Goal: Information Seeking & Learning: Find specific fact

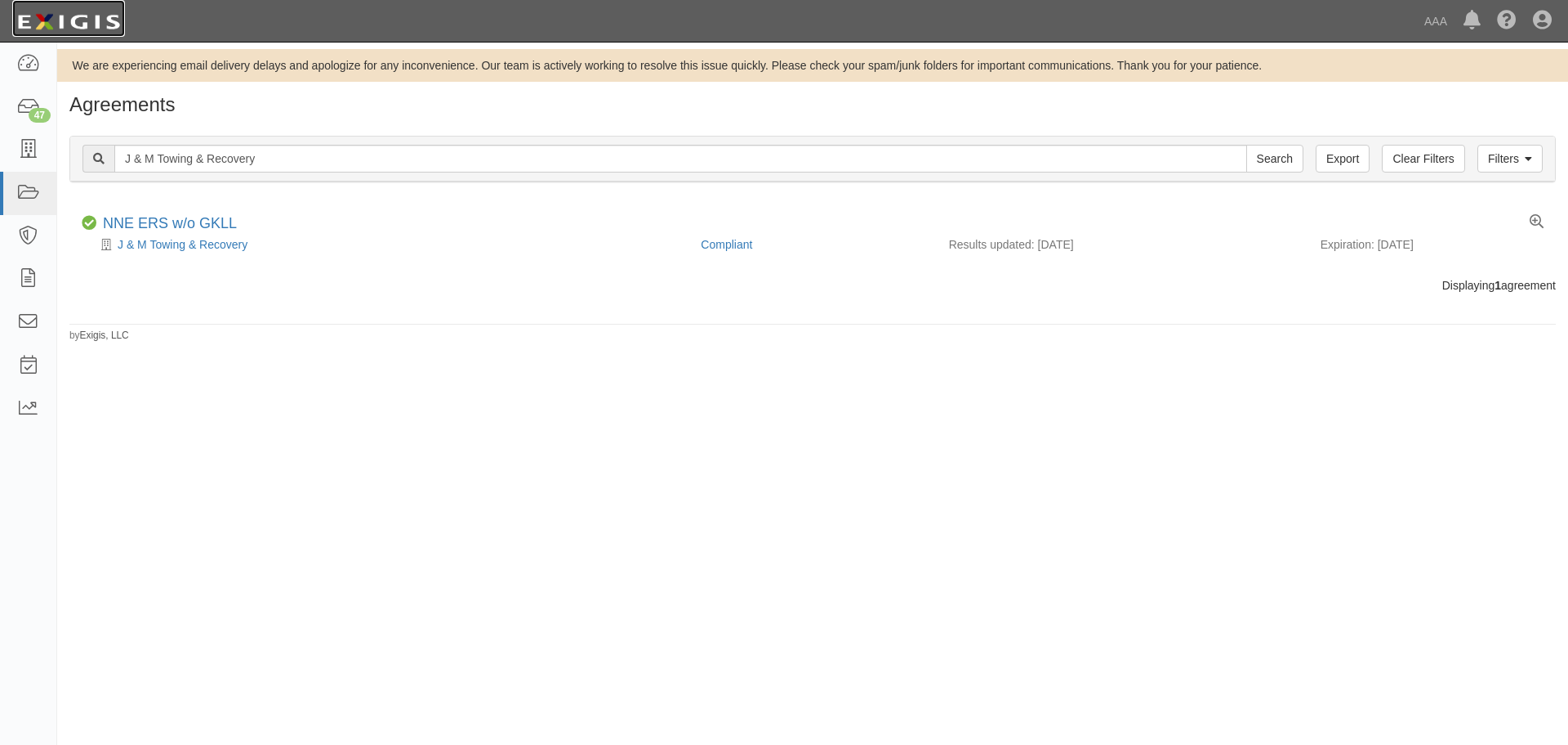
click at [54, 28] on img at bounding box center [69, 22] width 113 height 29
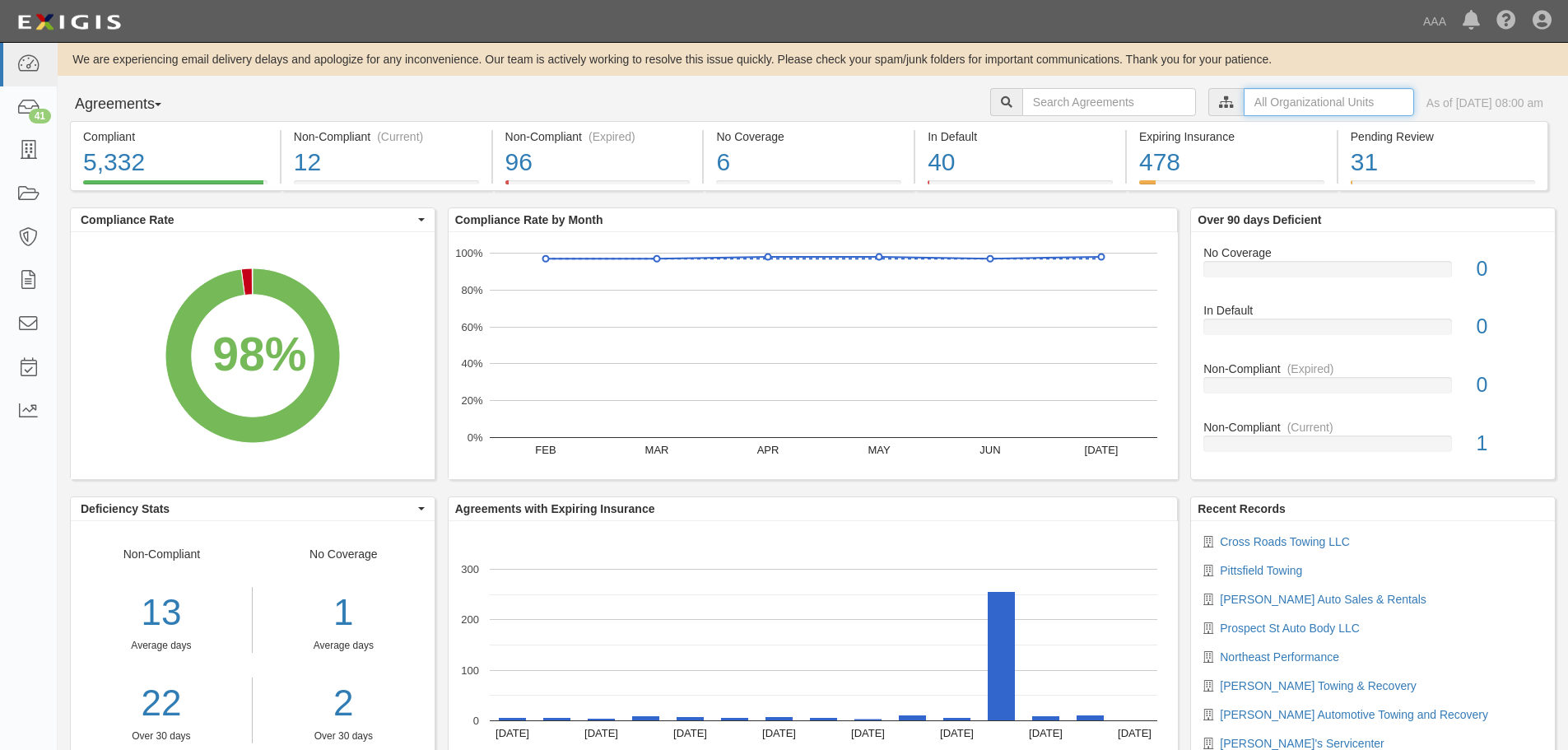
click at [1243, 100] on input "text" at bounding box center [1327, 102] width 170 height 27
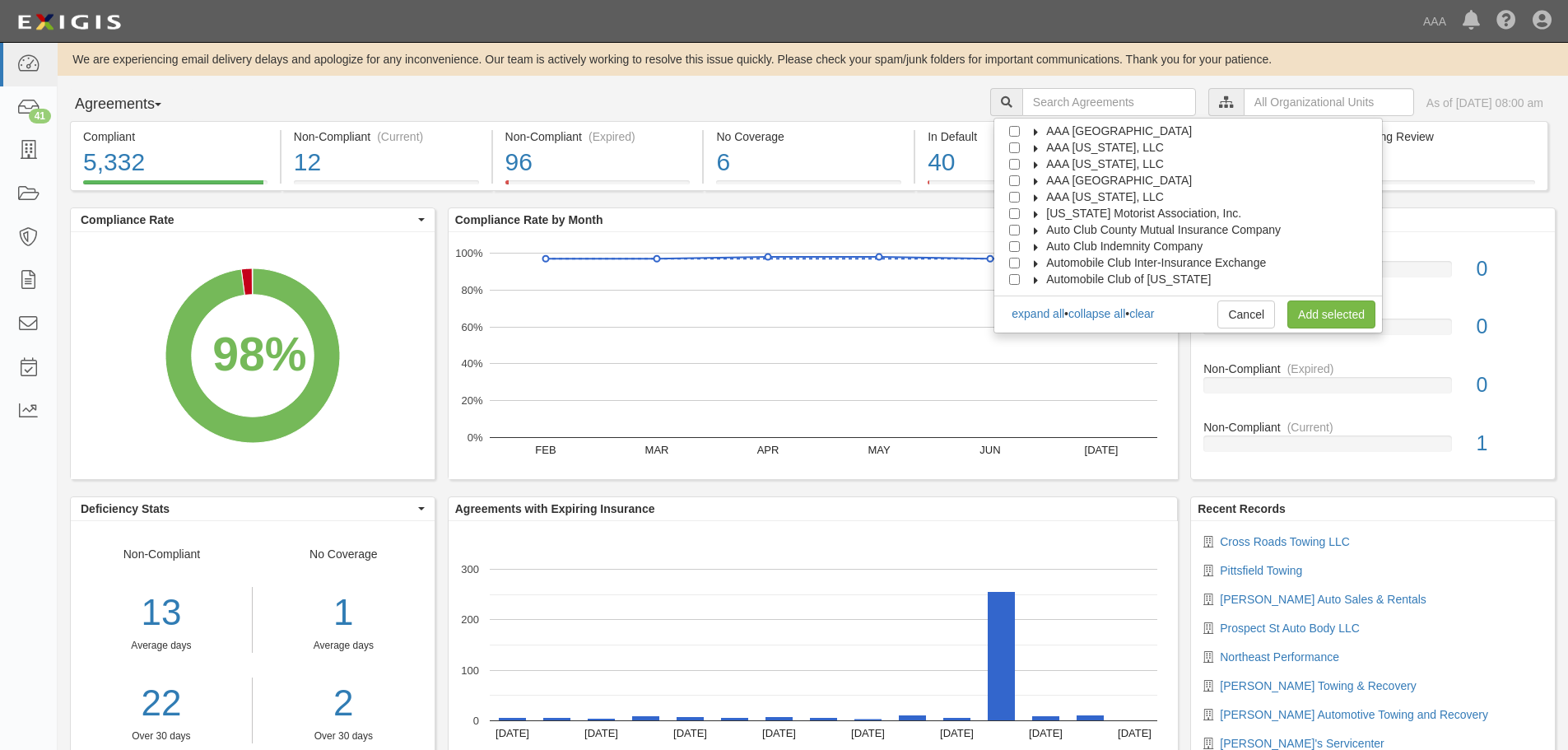
click at [1139, 179] on span "AAA Northern New England" at bounding box center [1118, 180] width 145 height 13
click at [1114, 198] on span "Automotive Services" at bounding box center [1112, 196] width 105 height 13
click at [1054, 230] on div at bounding box center [1047, 228] width 15 height 11
click at [1050, 231] on input "Emergency Roadside Service (ERS)" at bounding box center [1044, 230] width 11 height 11
checkbox input "true"
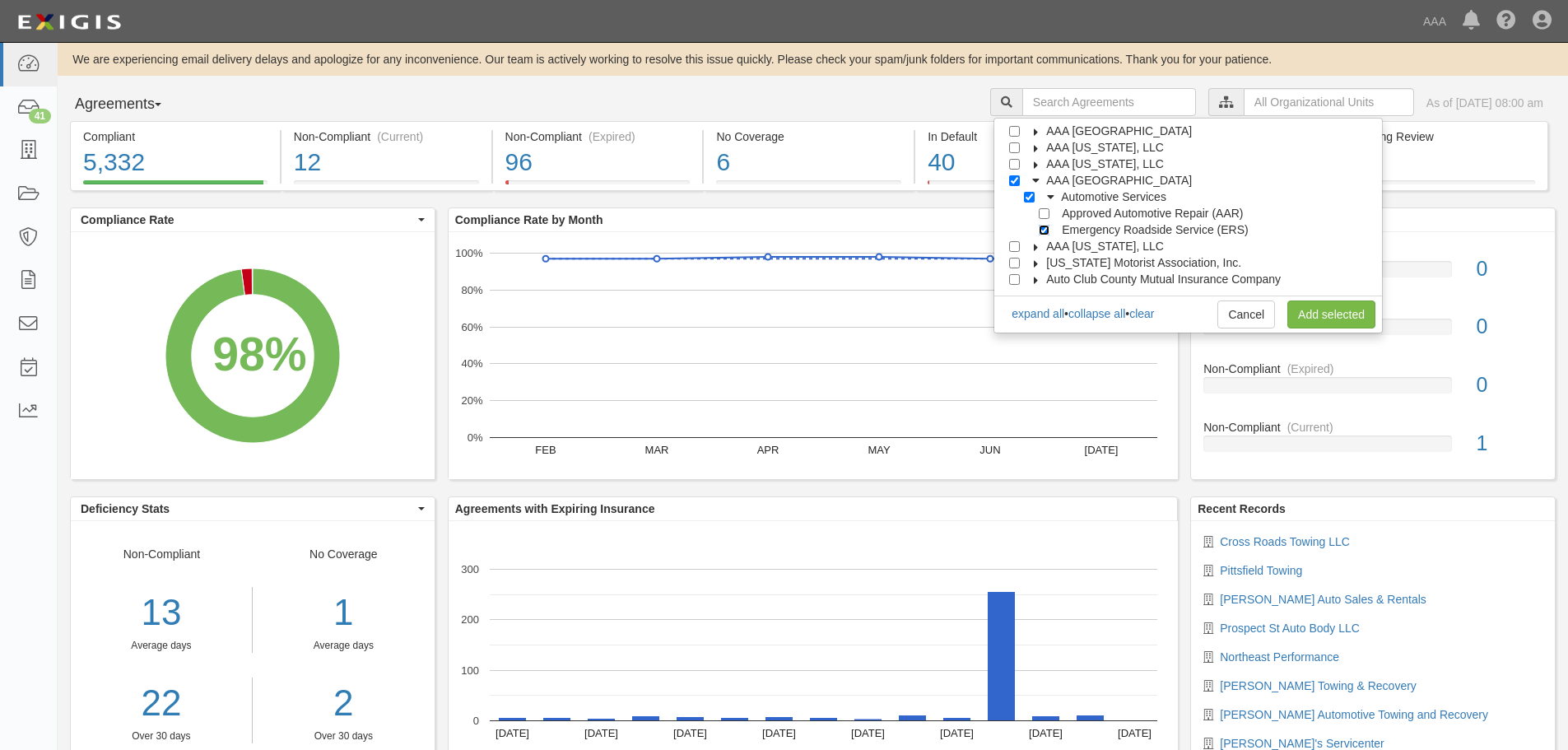
checkbox input "true"
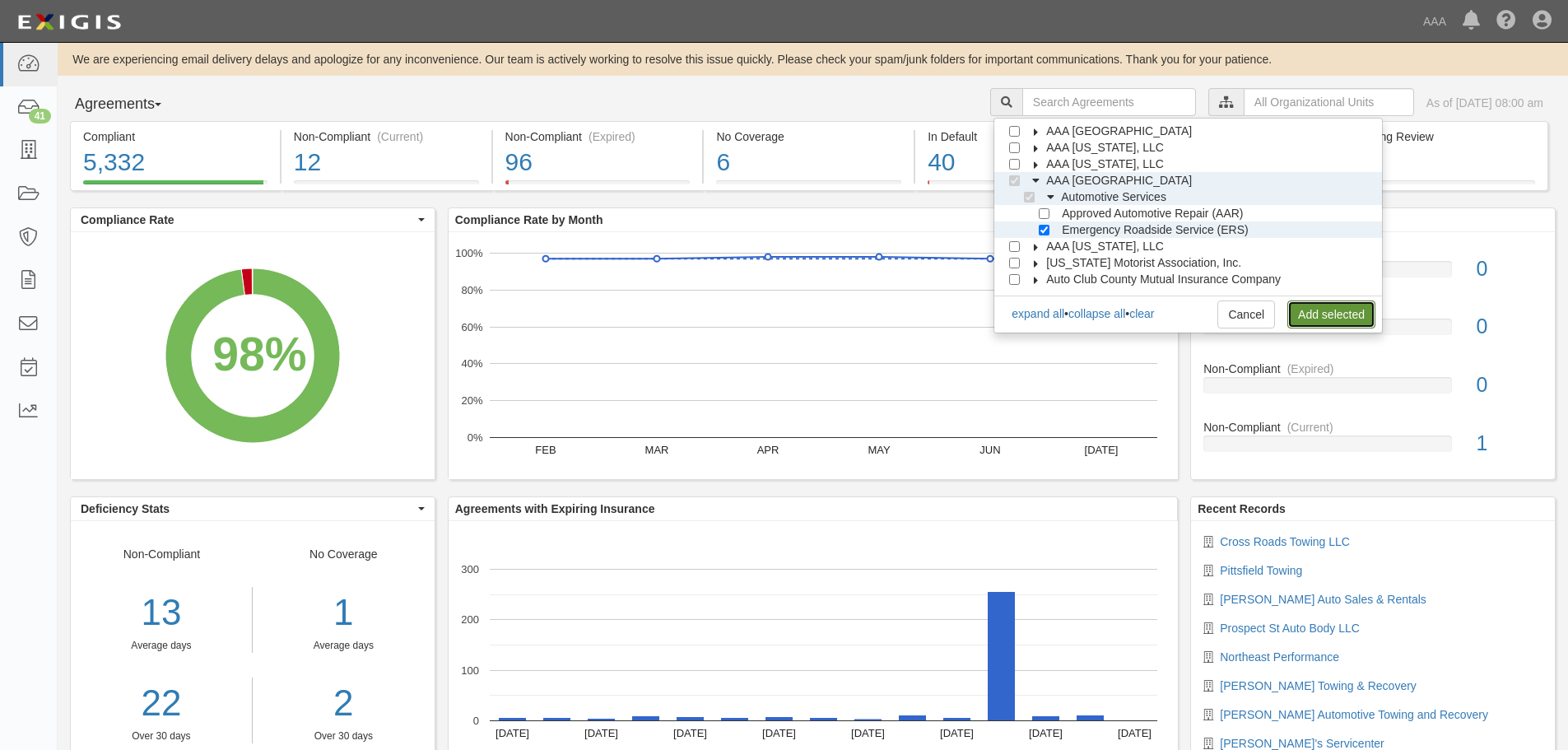
click at [1341, 310] on link "Add selected" at bounding box center [1331, 314] width 88 height 27
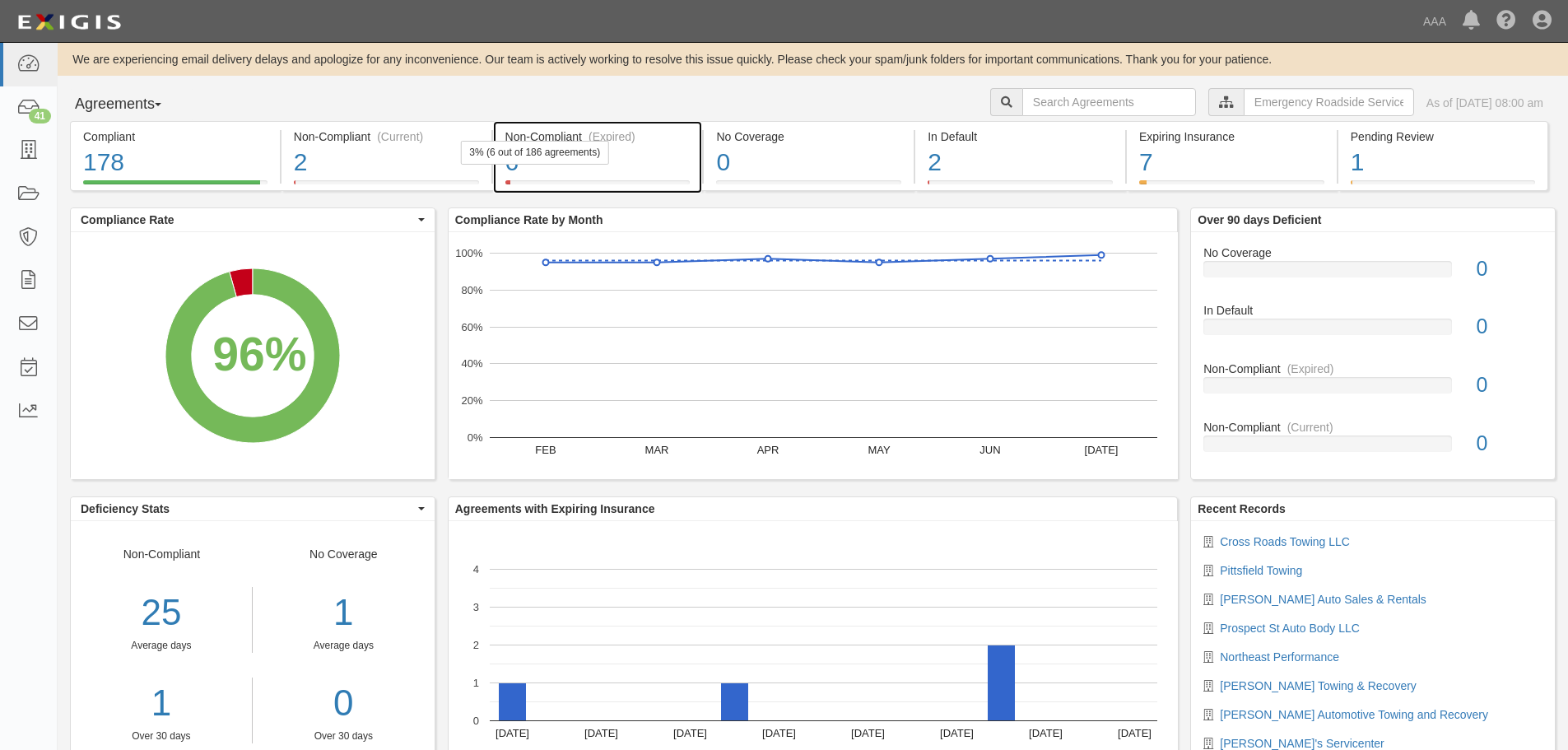
click at [622, 162] on div "6" at bounding box center [598, 163] width 186 height 35
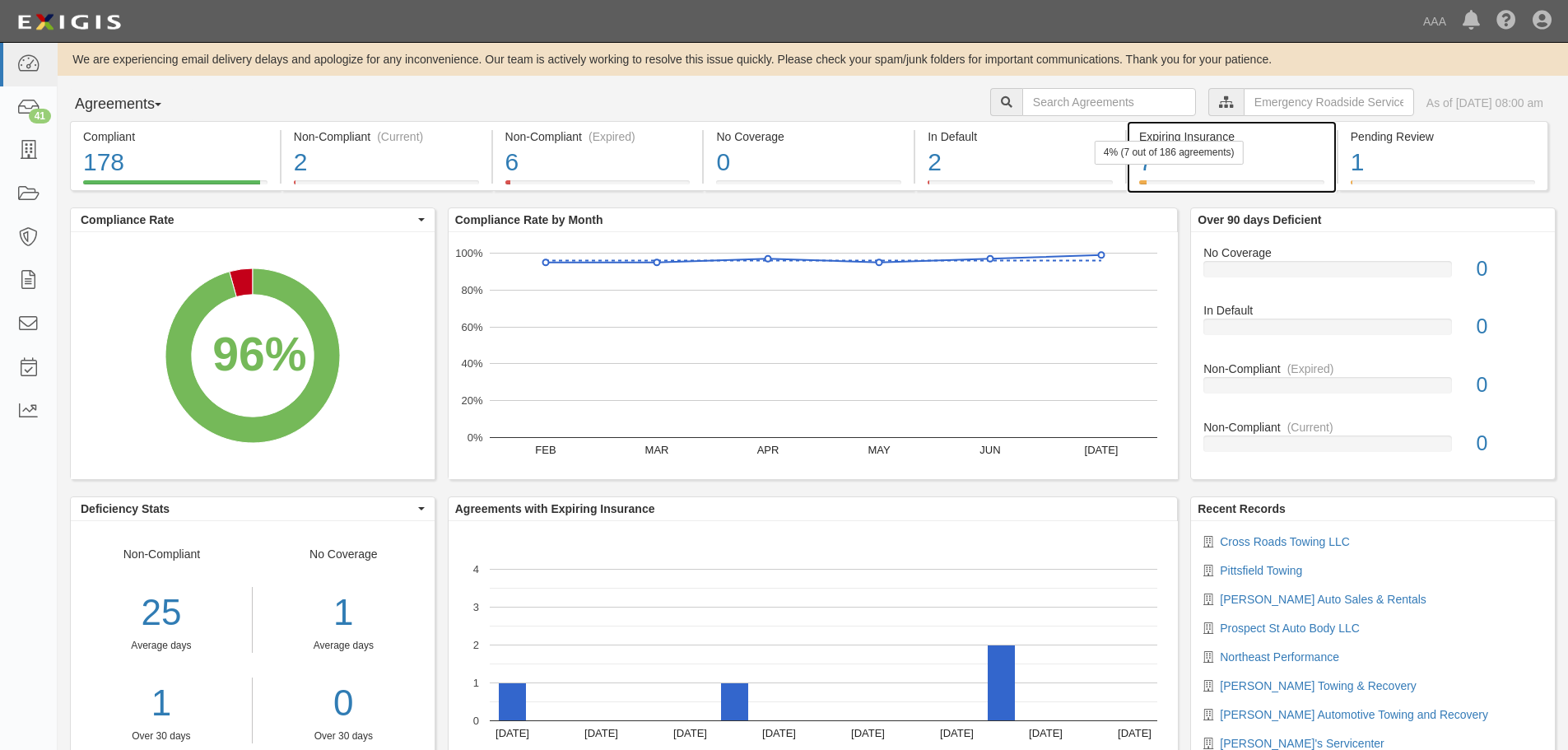
click at [1217, 152] on div "4% (7 out of 186 agreements)" at bounding box center [1169, 152] width 149 height 24
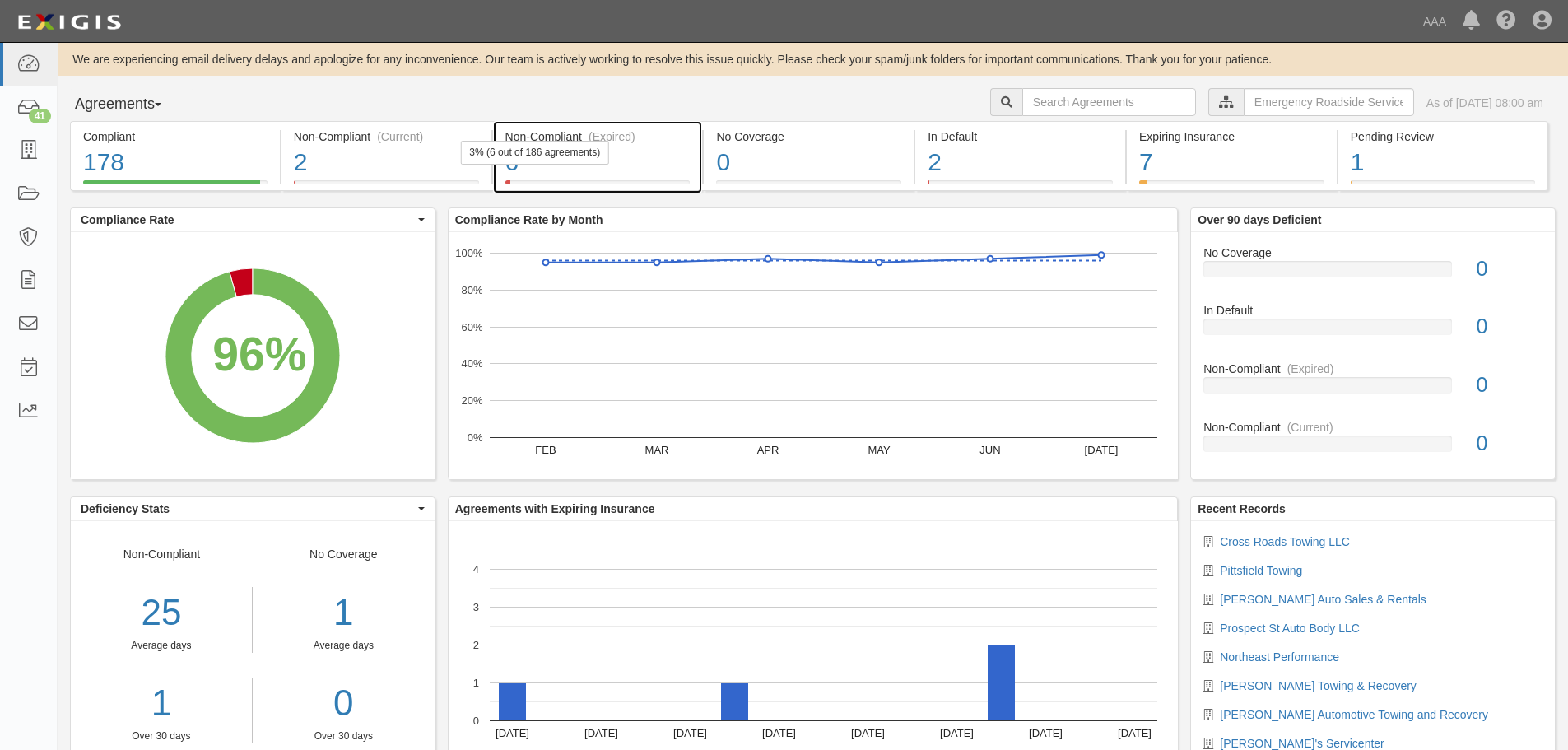
click at [645, 170] on div "6" at bounding box center [598, 163] width 186 height 35
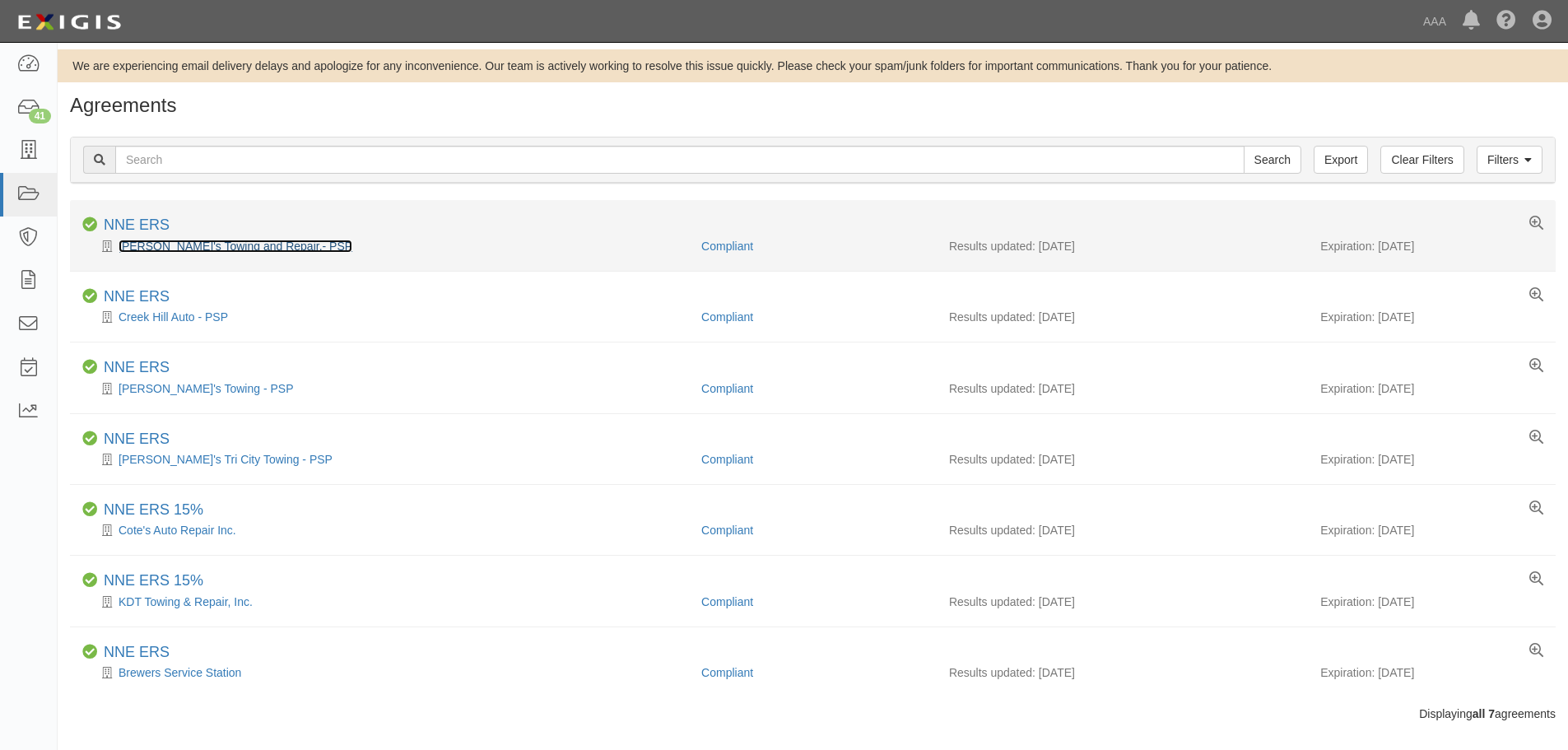
click at [204, 250] on link "[PERSON_NAME]'s Towing and Repair.- PSP" at bounding box center [236, 245] width 234 height 13
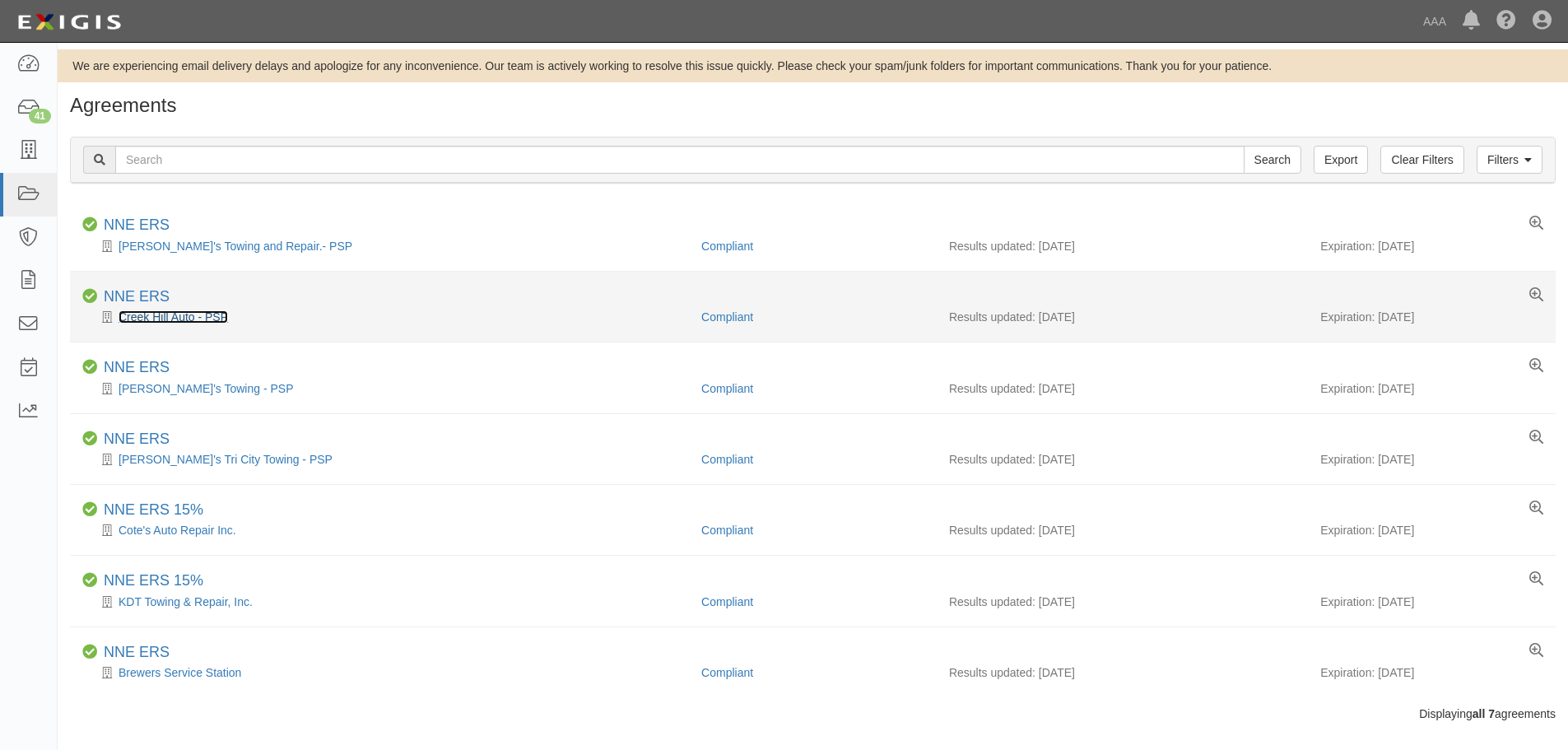
click at [179, 322] on link "Creek Hill Auto - PSP" at bounding box center [173, 316] width 109 height 13
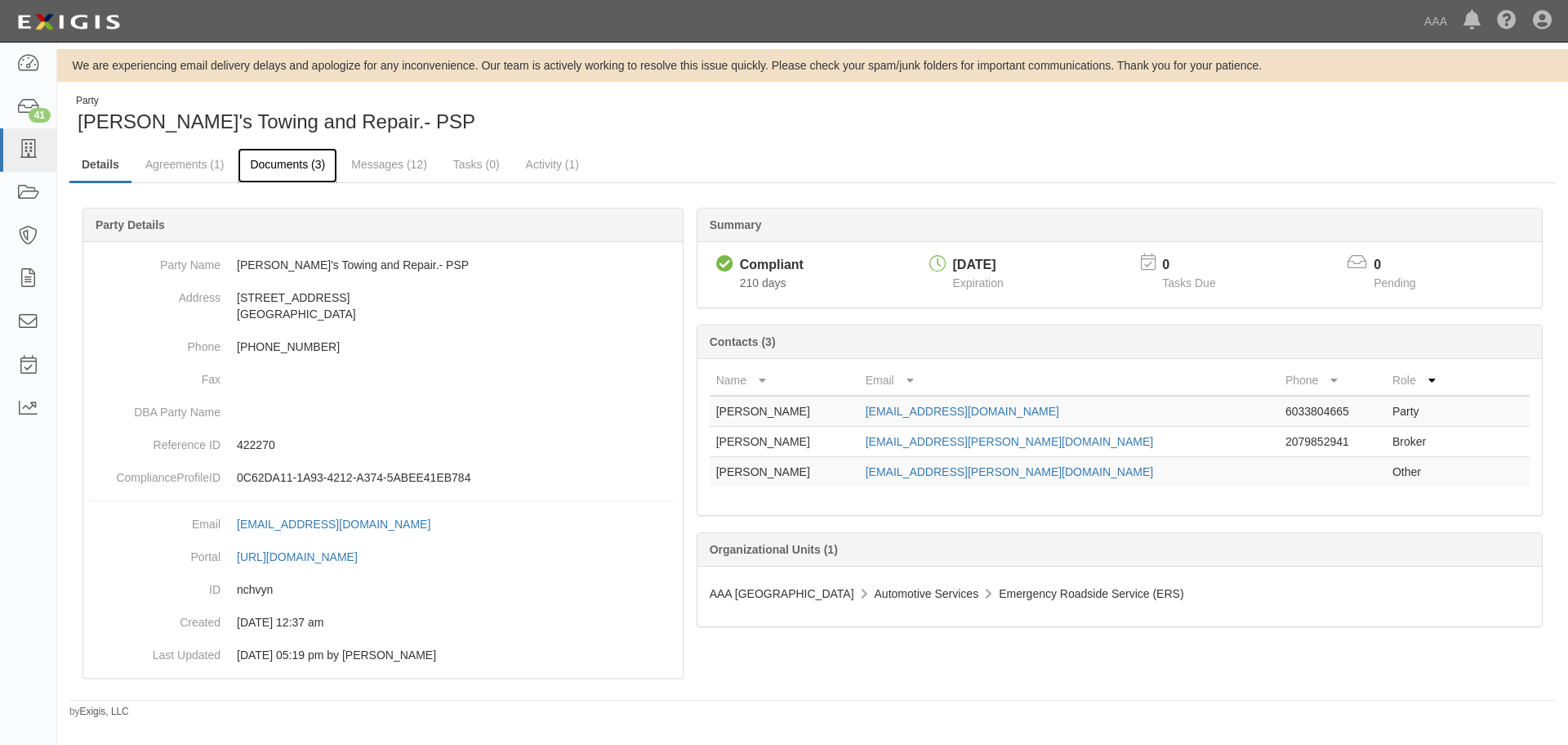
click at [271, 174] on link "Documents (3)" at bounding box center [287, 166] width 99 height 35
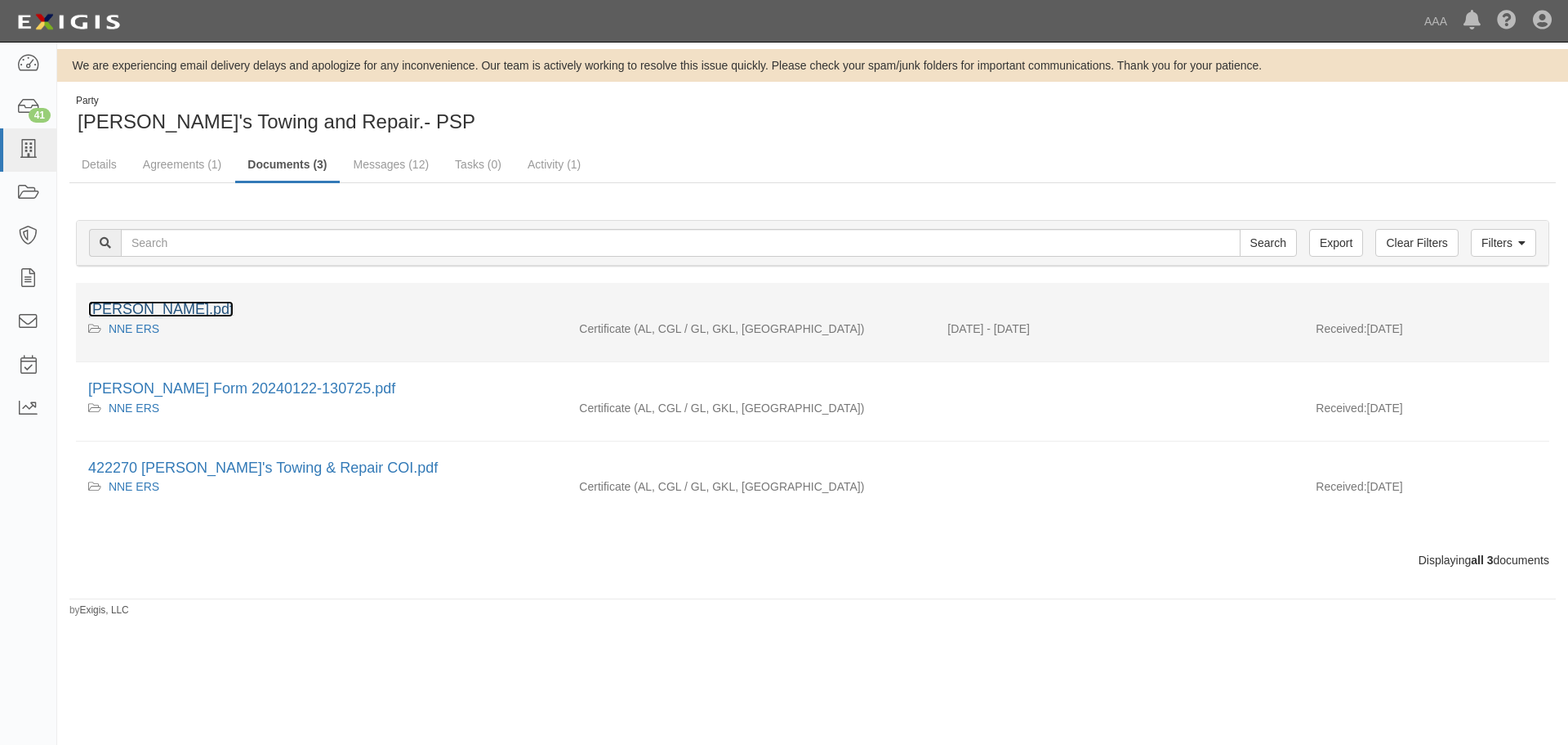
click at [130, 309] on link "[PERSON_NAME].pdf" at bounding box center [161, 308] width 145 height 17
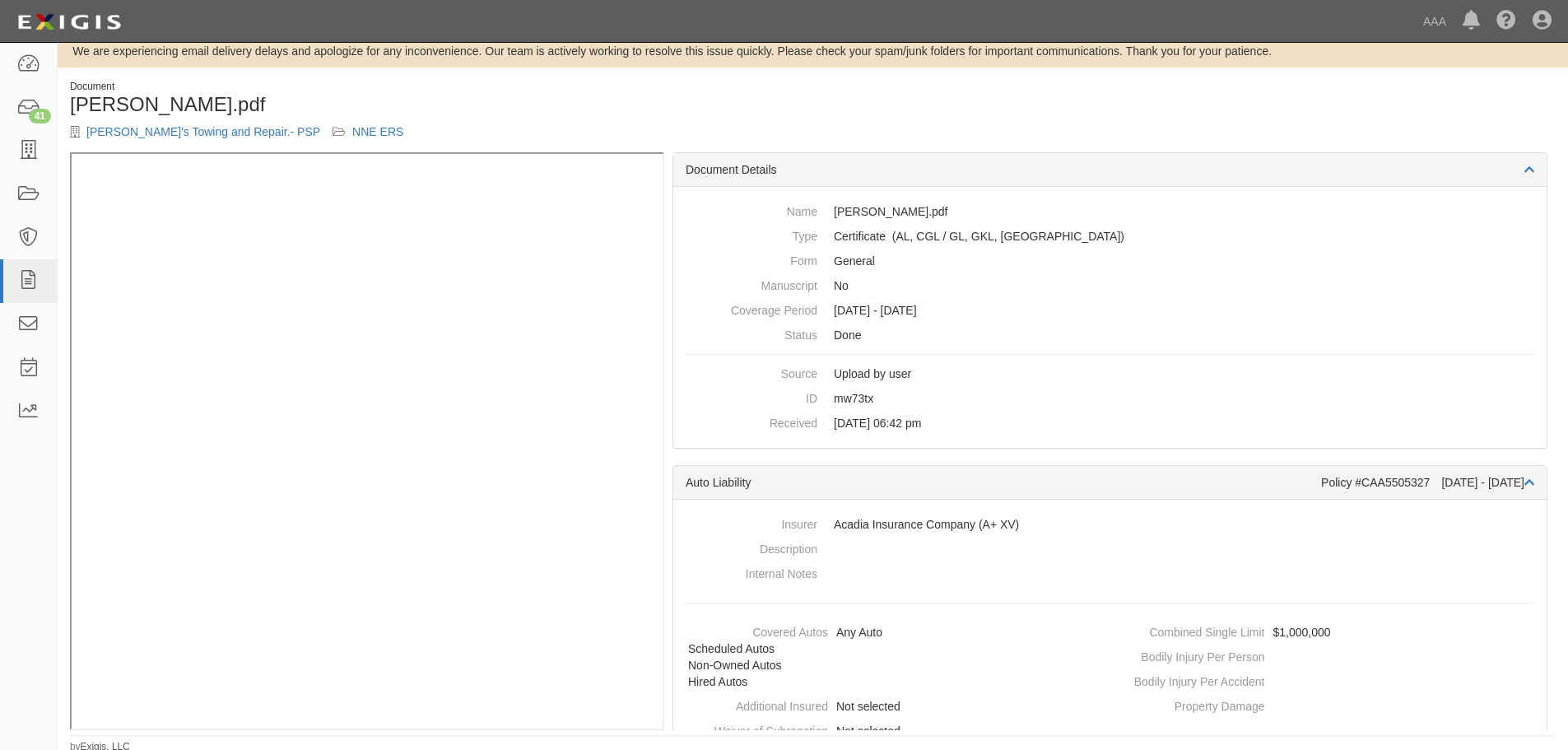
scroll to position [19, 0]
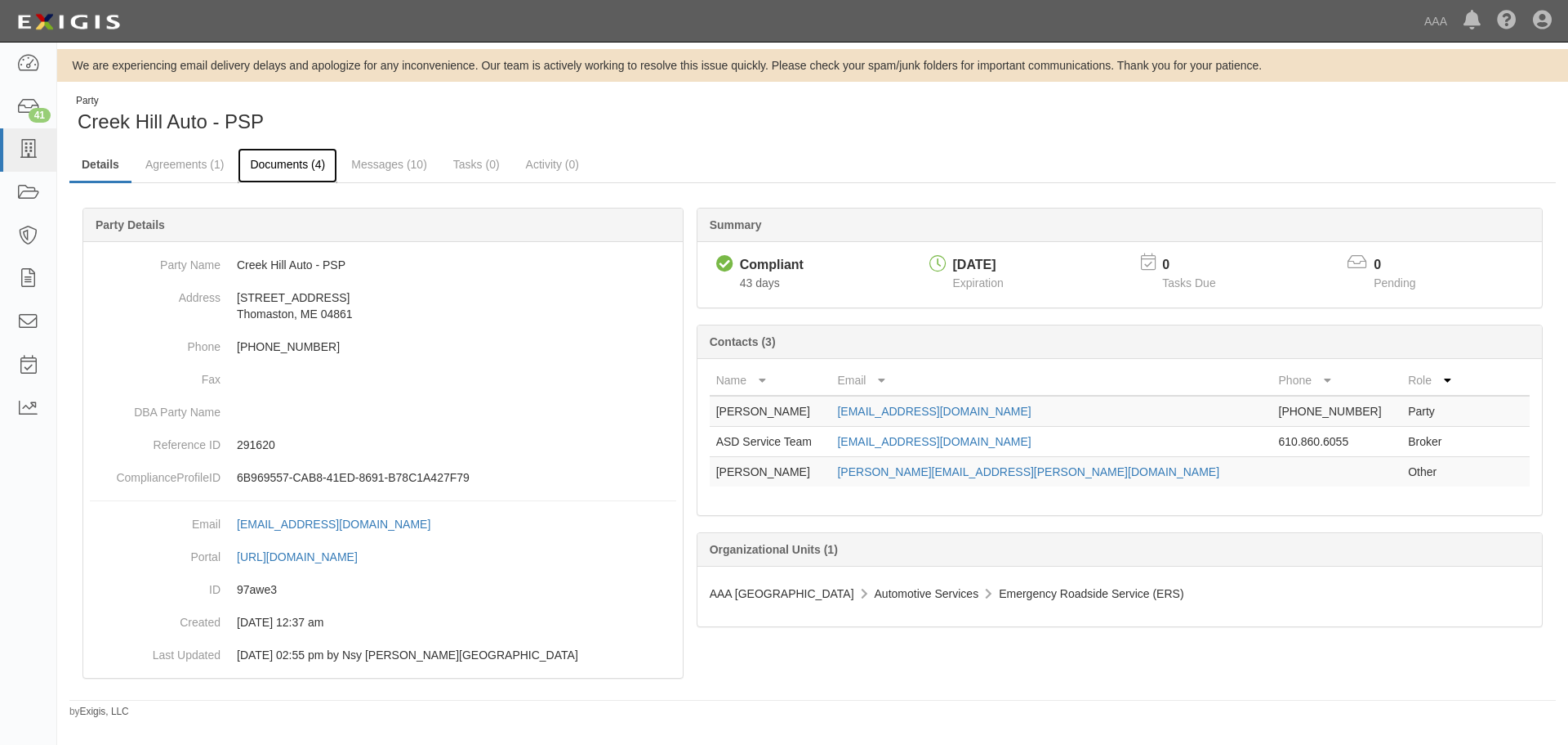
click at [288, 173] on link "Documents (4)" at bounding box center [287, 166] width 99 height 35
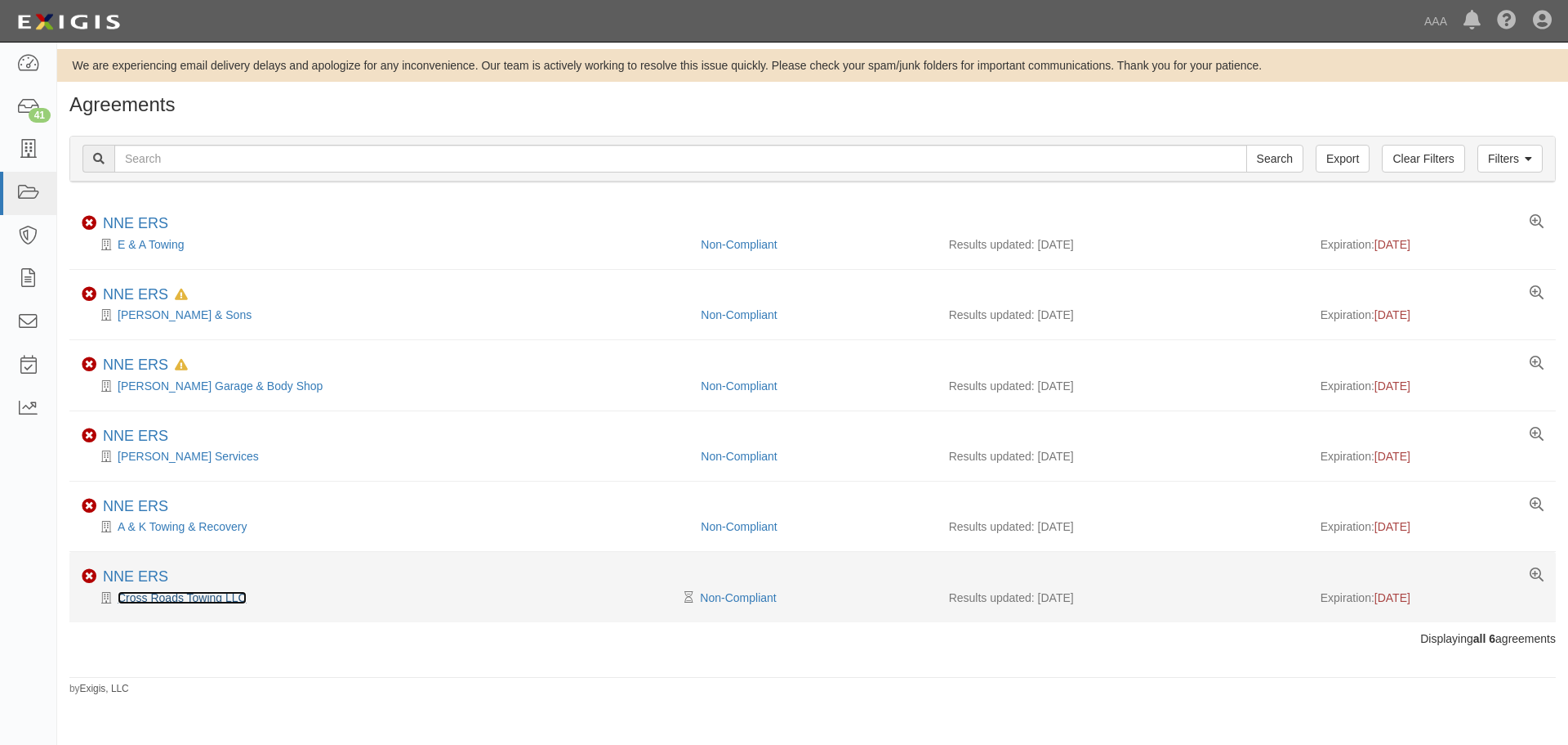
click at [189, 599] on link "Cross Roads Towing LLC" at bounding box center [182, 597] width 129 height 13
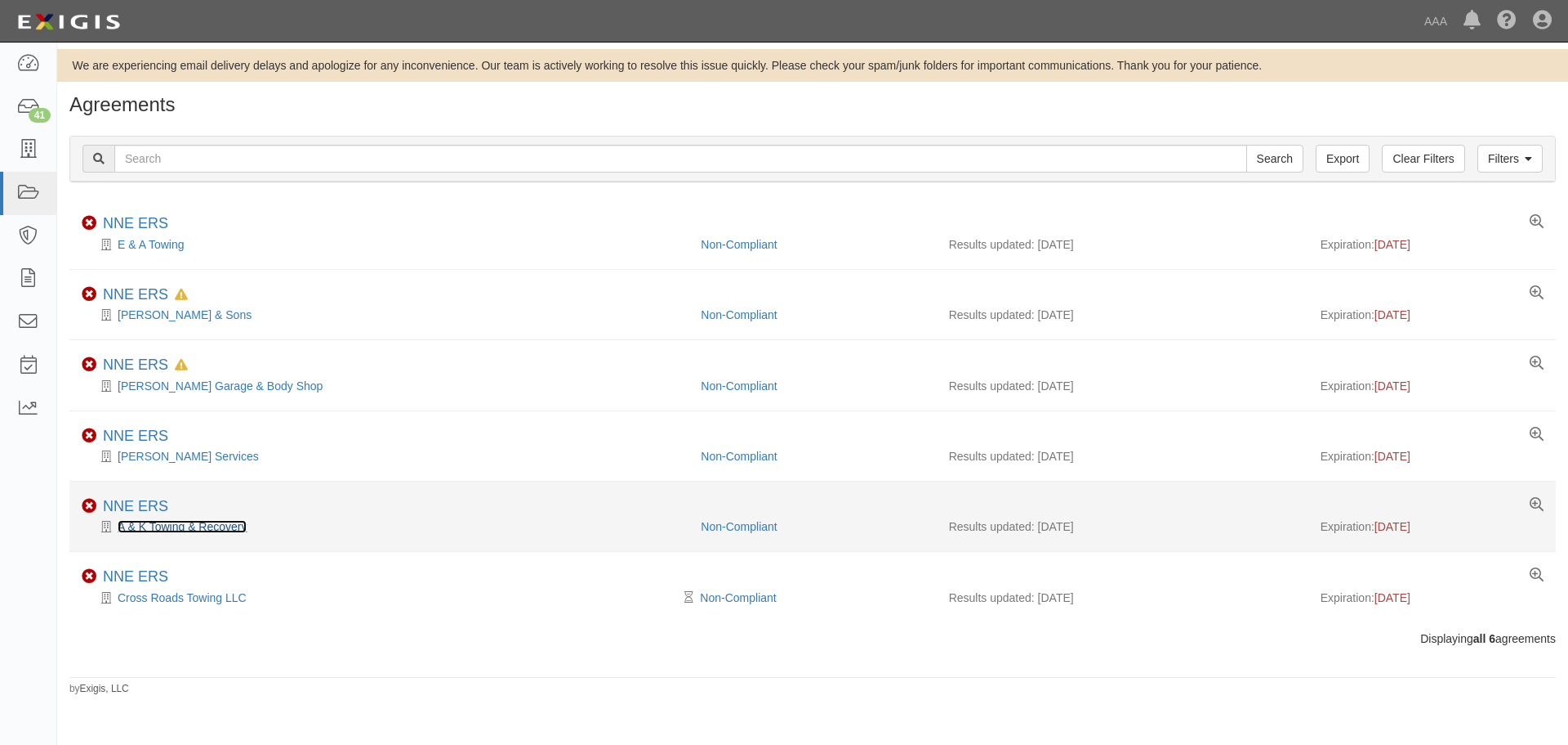
click at [181, 531] on link "A & K Towing & Recovery" at bounding box center [182, 526] width 129 height 13
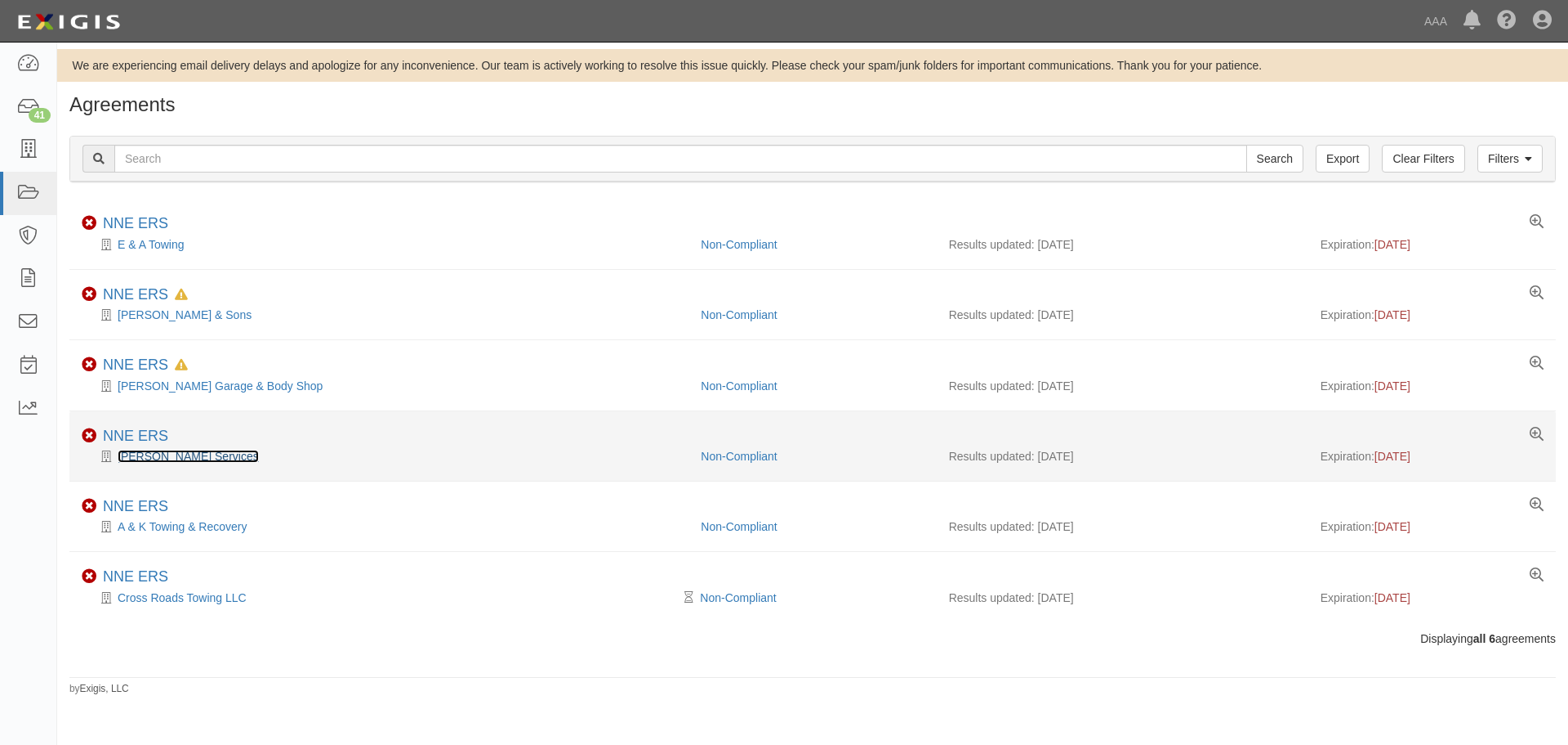
click at [176, 456] on link "L H Morine Services" at bounding box center [188, 455] width 141 height 13
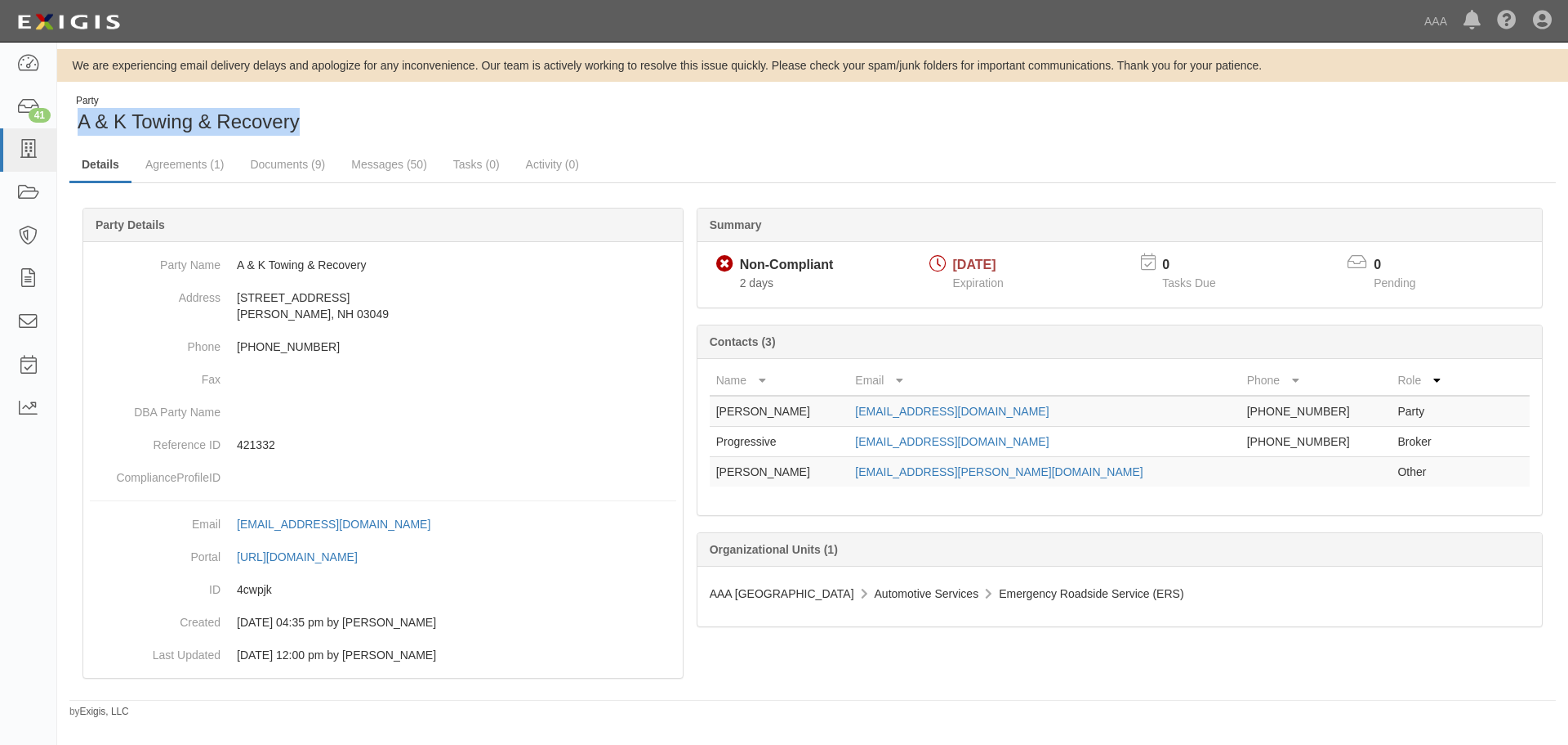
drag, startPoint x: 297, startPoint y: 114, endPoint x: 80, endPoint y: 114, distance: 217.0
click at [80, 114] on span "A & K Towing & Recovery" at bounding box center [189, 121] width 222 height 22
click at [322, 179] on link "Documents (9)" at bounding box center [287, 166] width 99 height 35
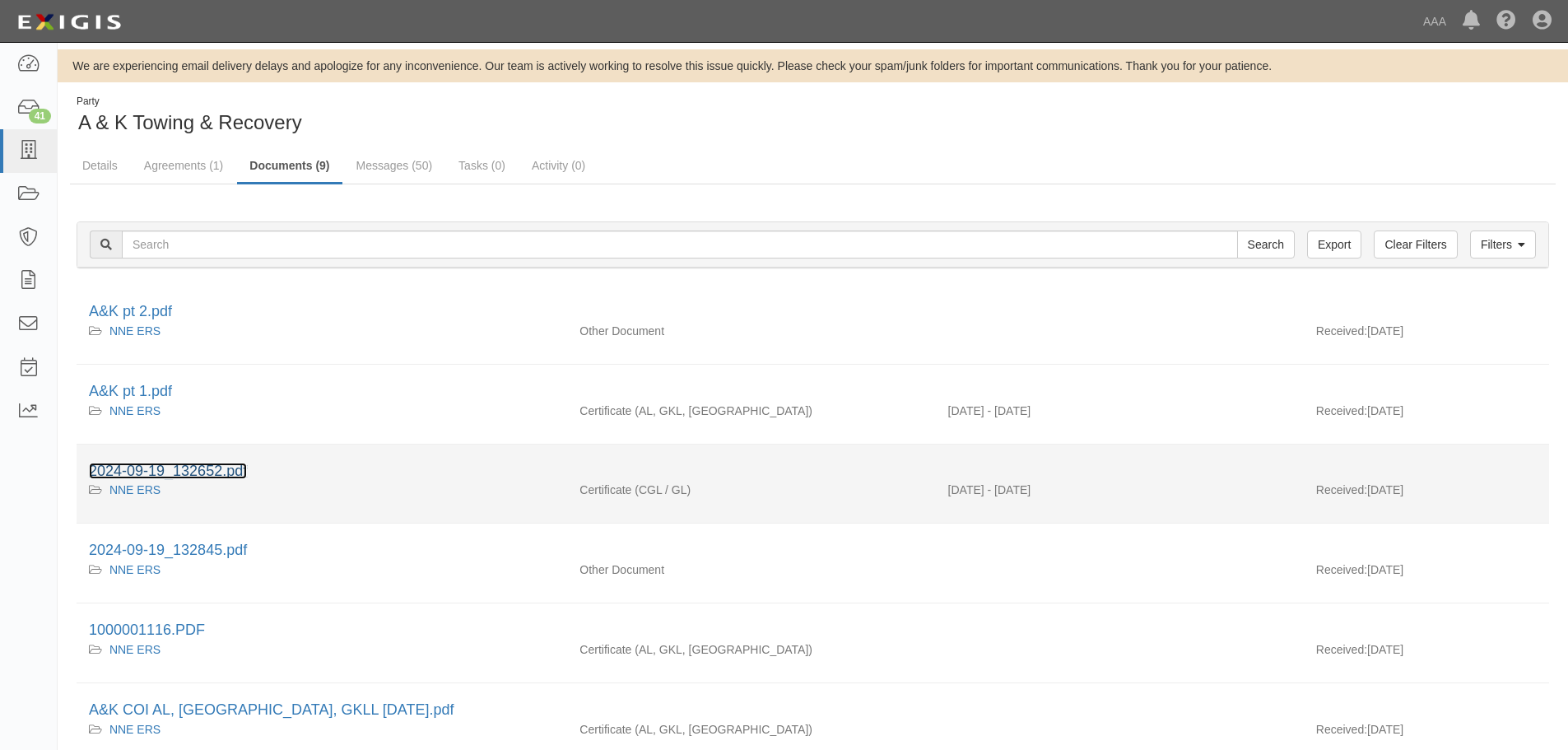
click at [160, 467] on link "2024-09-19_132652.pdf" at bounding box center [168, 470] width 158 height 17
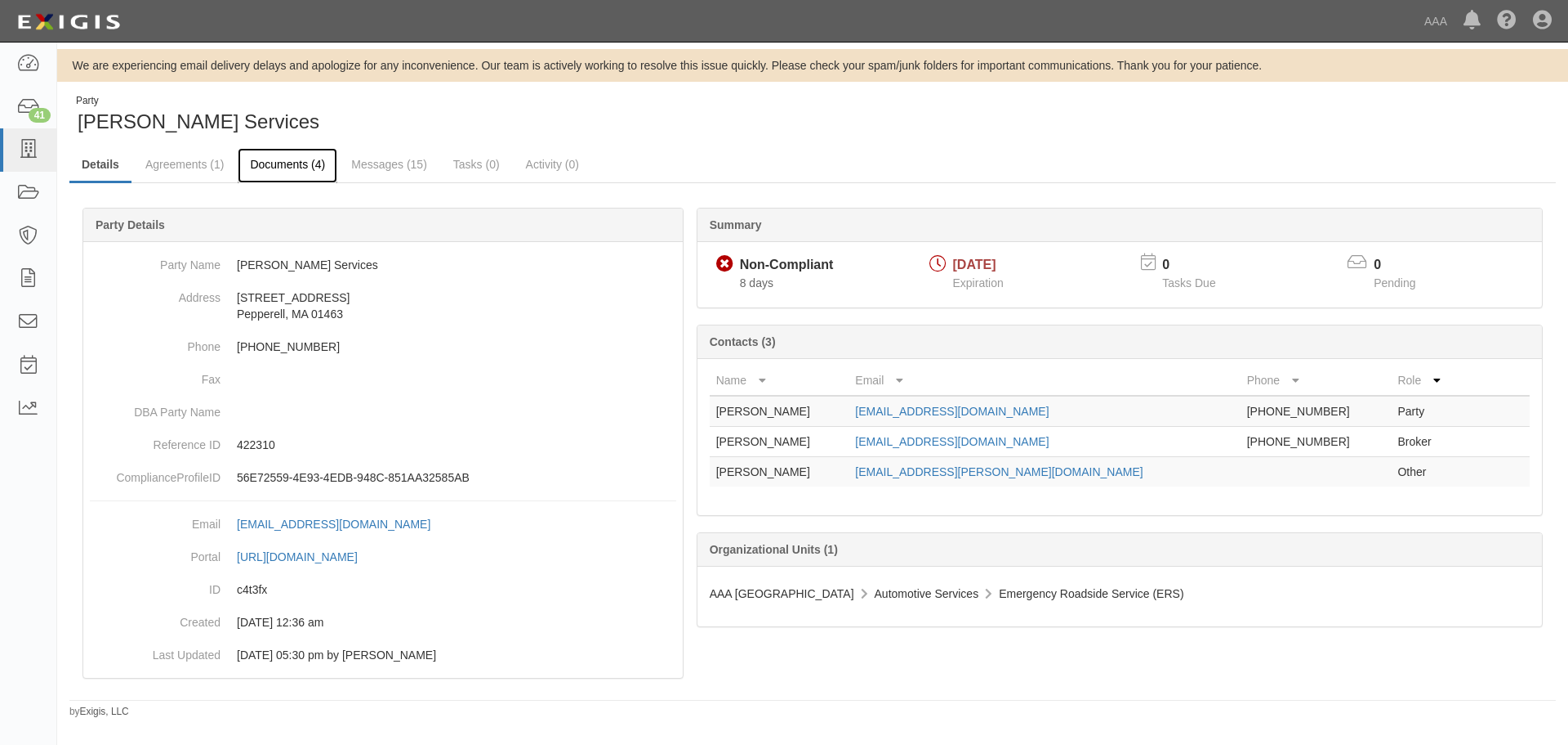
click at [266, 172] on link "Documents (4)" at bounding box center [287, 166] width 99 height 35
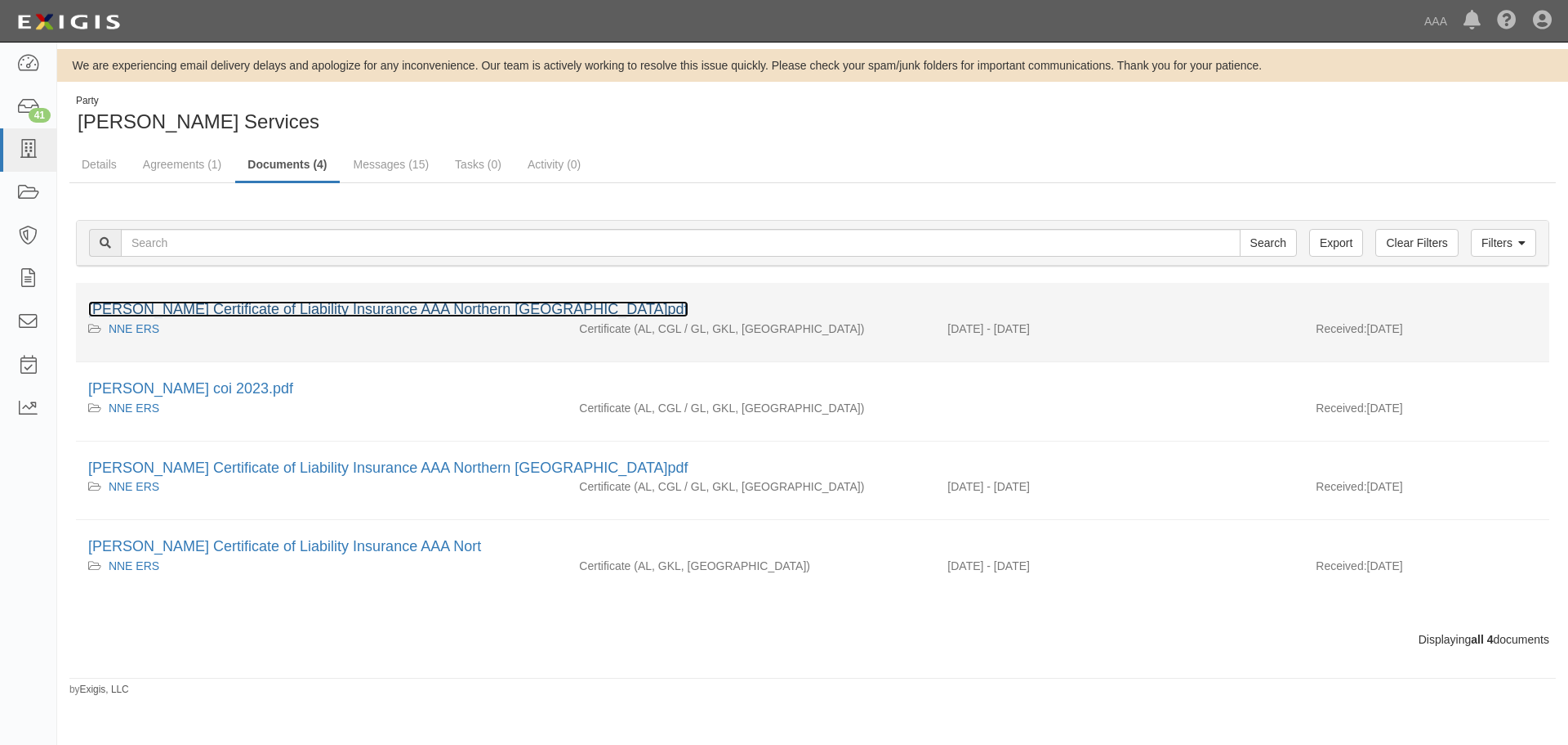
click at [380, 305] on link "Morine Certificate of Liability Insurance AAA Northern New England.pdf" at bounding box center [389, 308] width 600 height 17
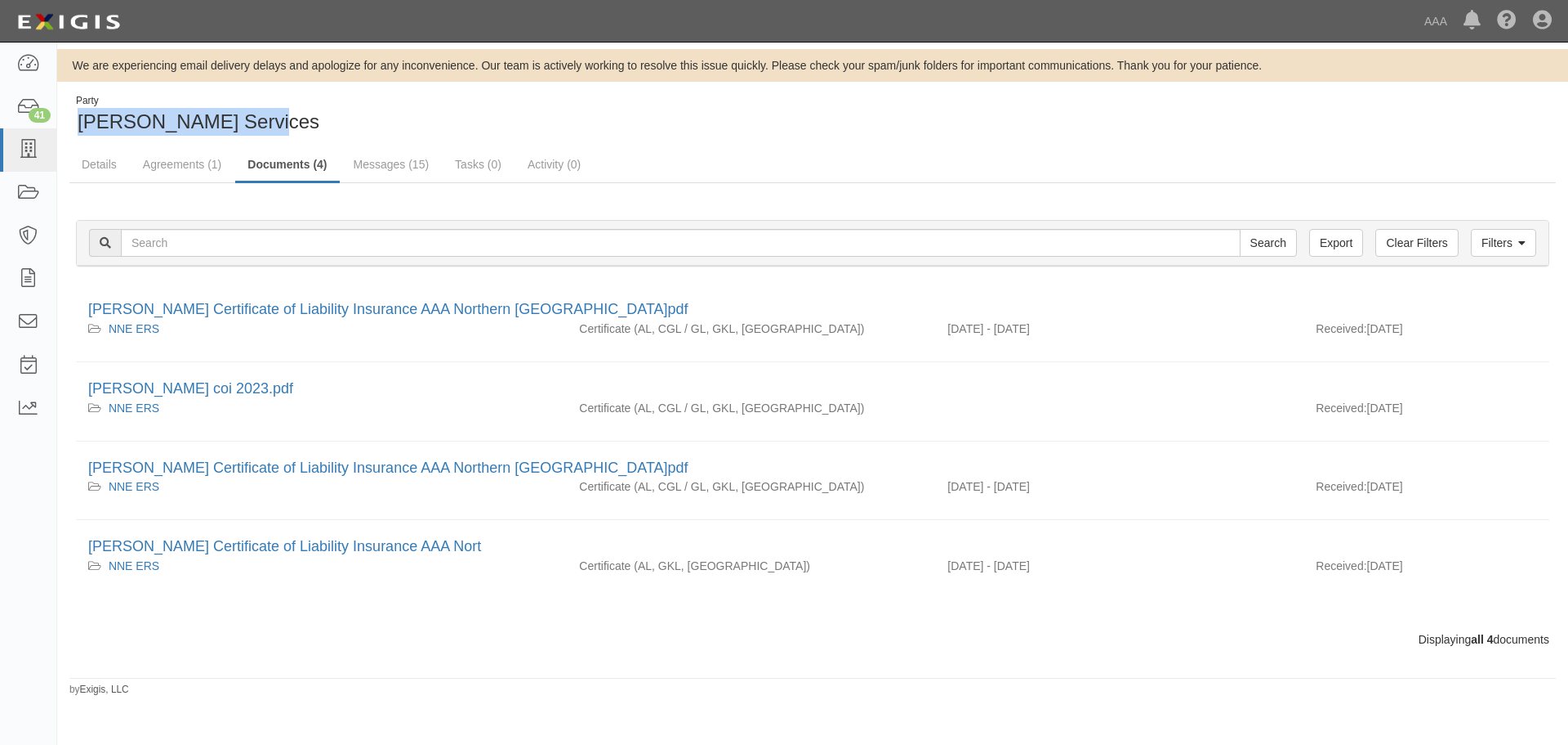
drag, startPoint x: 295, startPoint y: 124, endPoint x: 76, endPoint y: 117, distance: 219.1
click at [76, 117] on div "Party L H Morine Services" at bounding box center [435, 114] width 731 height 42
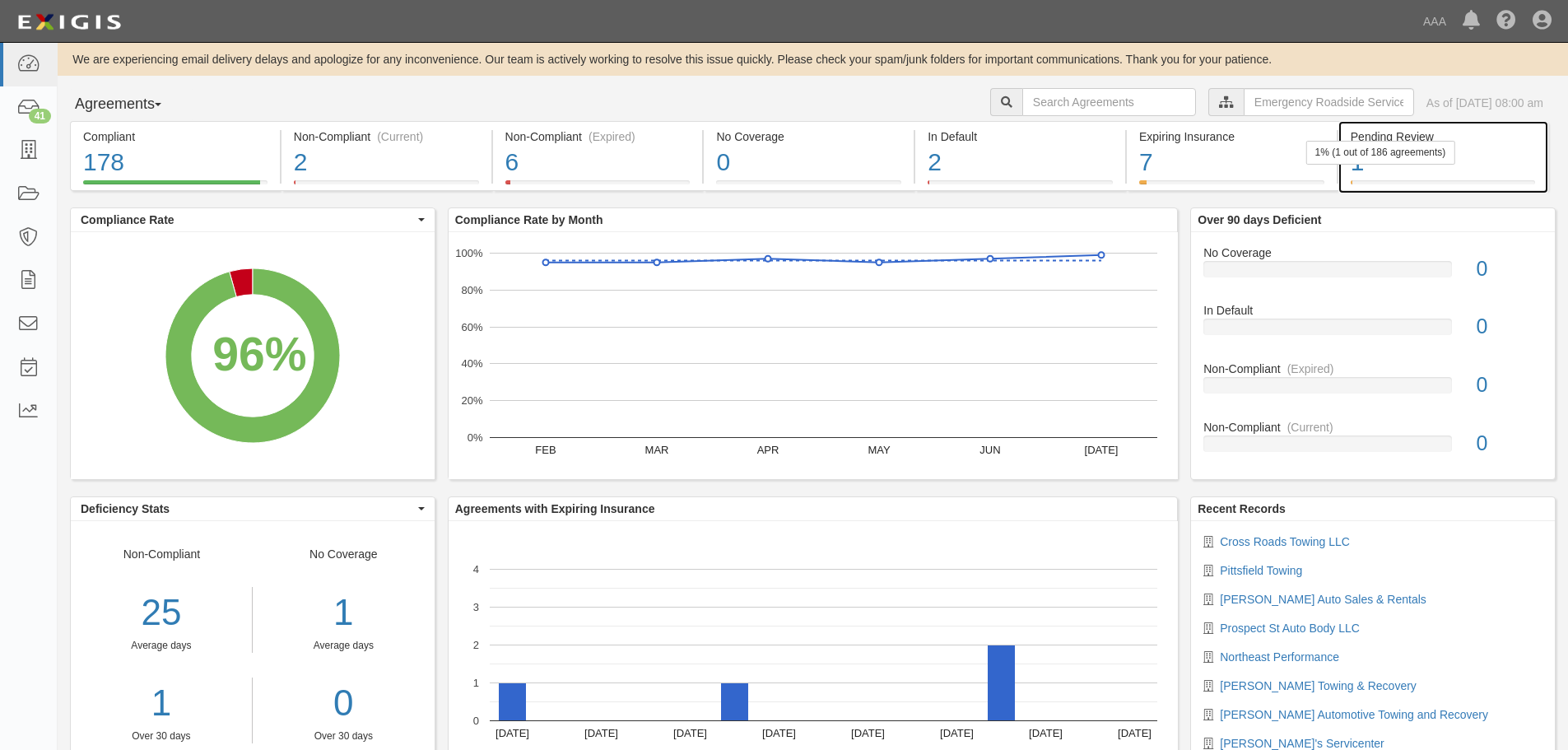
click at [1456, 166] on div "1" at bounding box center [1442, 163] width 185 height 35
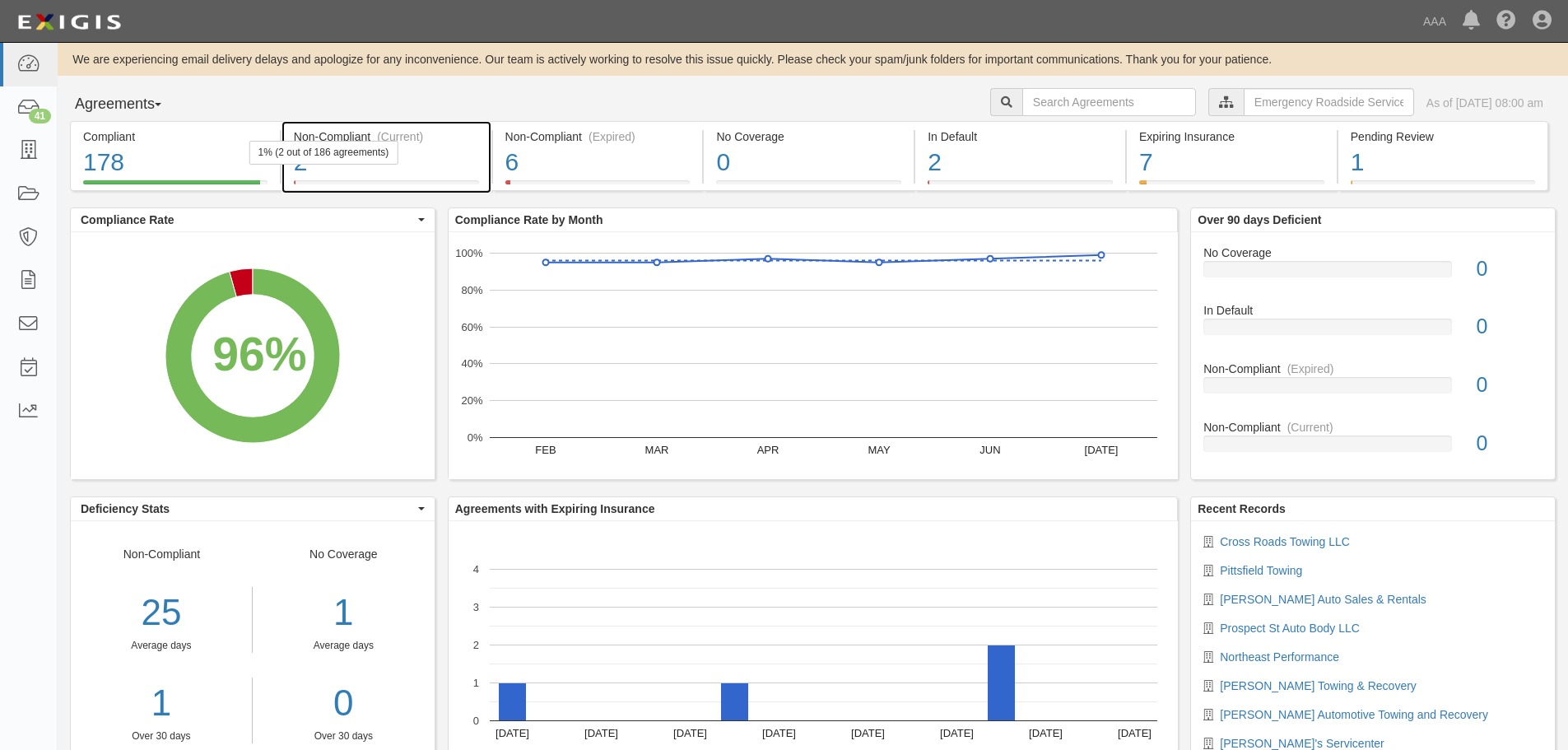
click at [339, 155] on div "1% (2 out of 186 agreements)" at bounding box center [324, 152] width 149 height 24
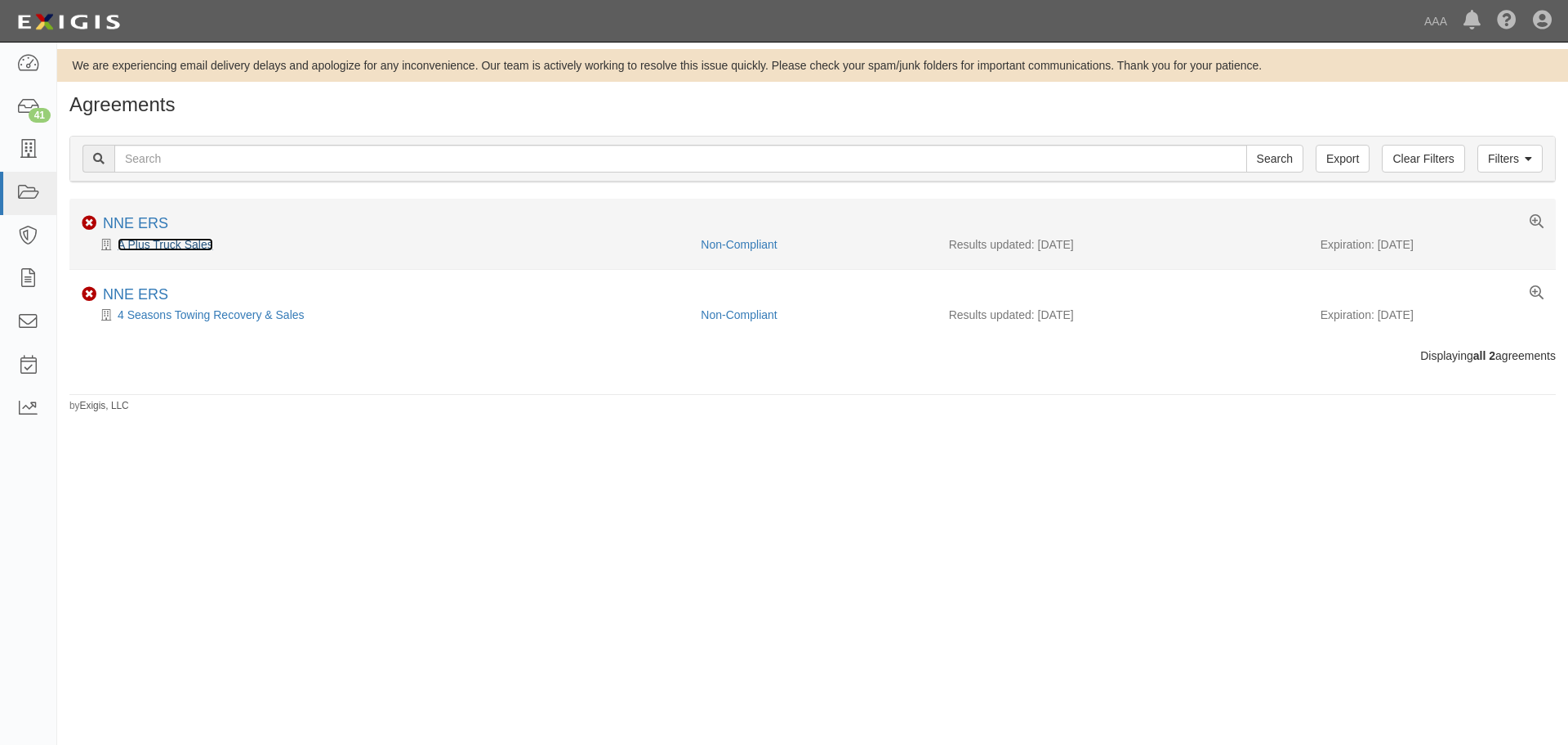
click at [153, 245] on link "A Plus Truck Sales" at bounding box center [166, 244] width 96 height 13
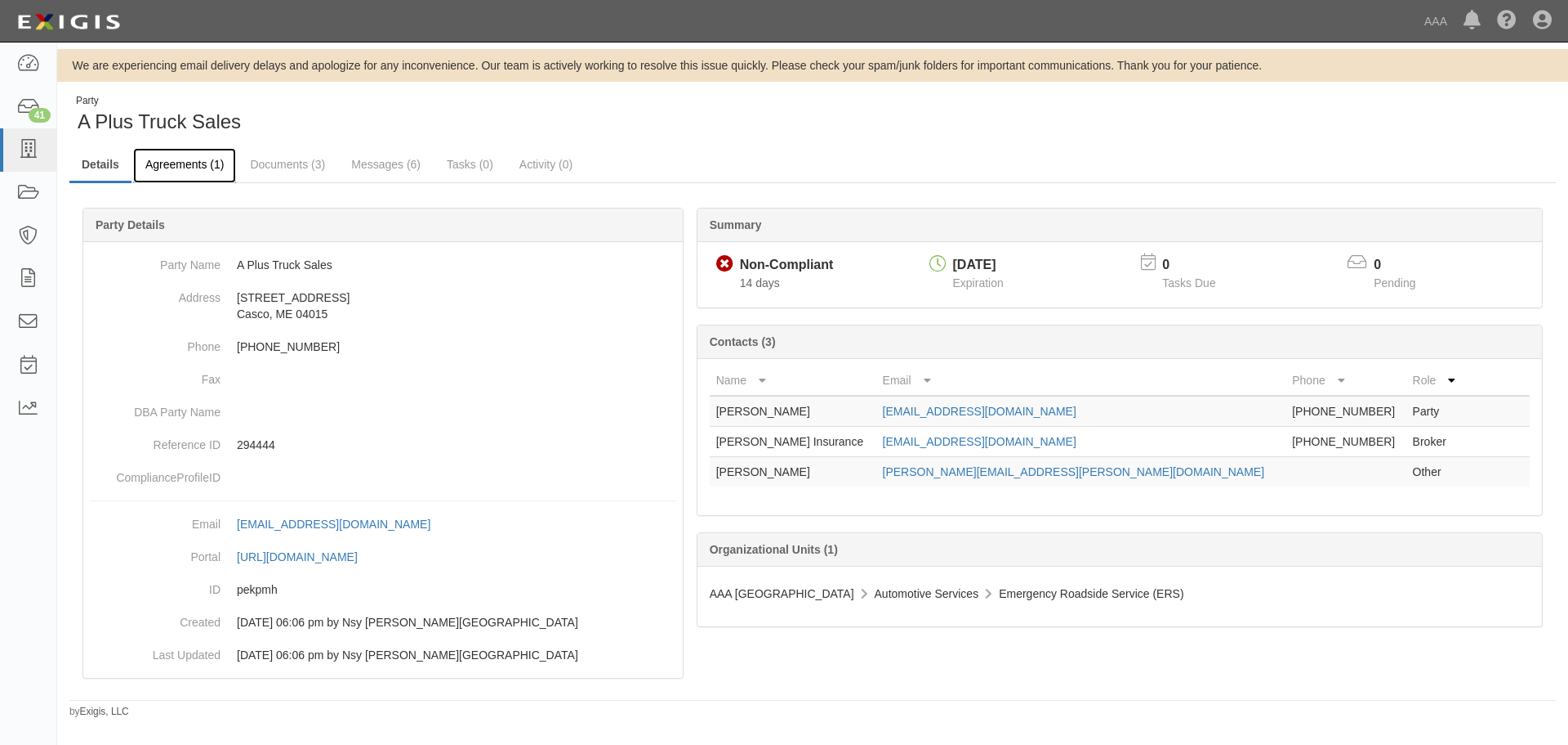
click at [173, 168] on link "Agreements (1)" at bounding box center [185, 166] width 103 height 35
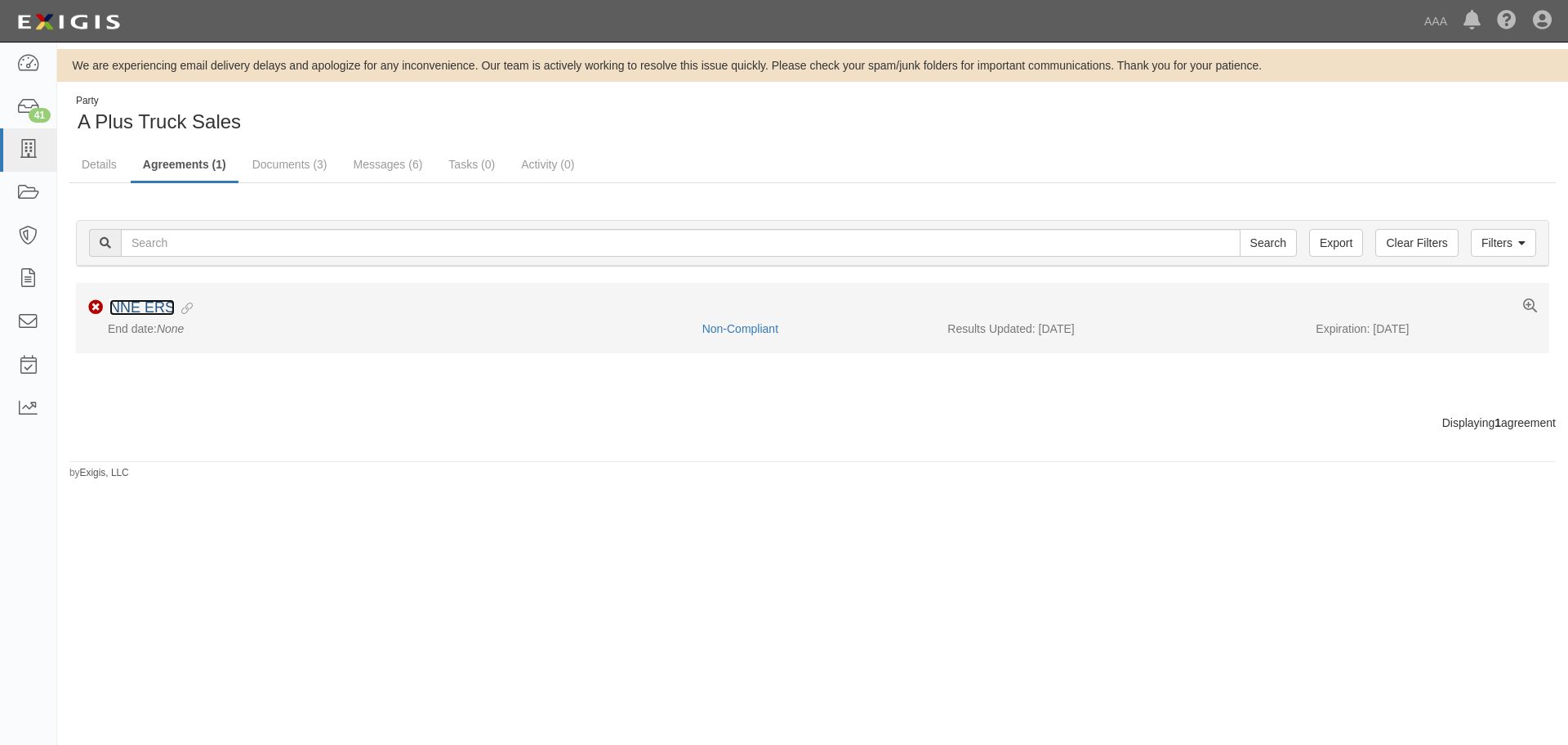
click at [161, 305] on link "NNE ERS" at bounding box center [141, 307] width 65 height 17
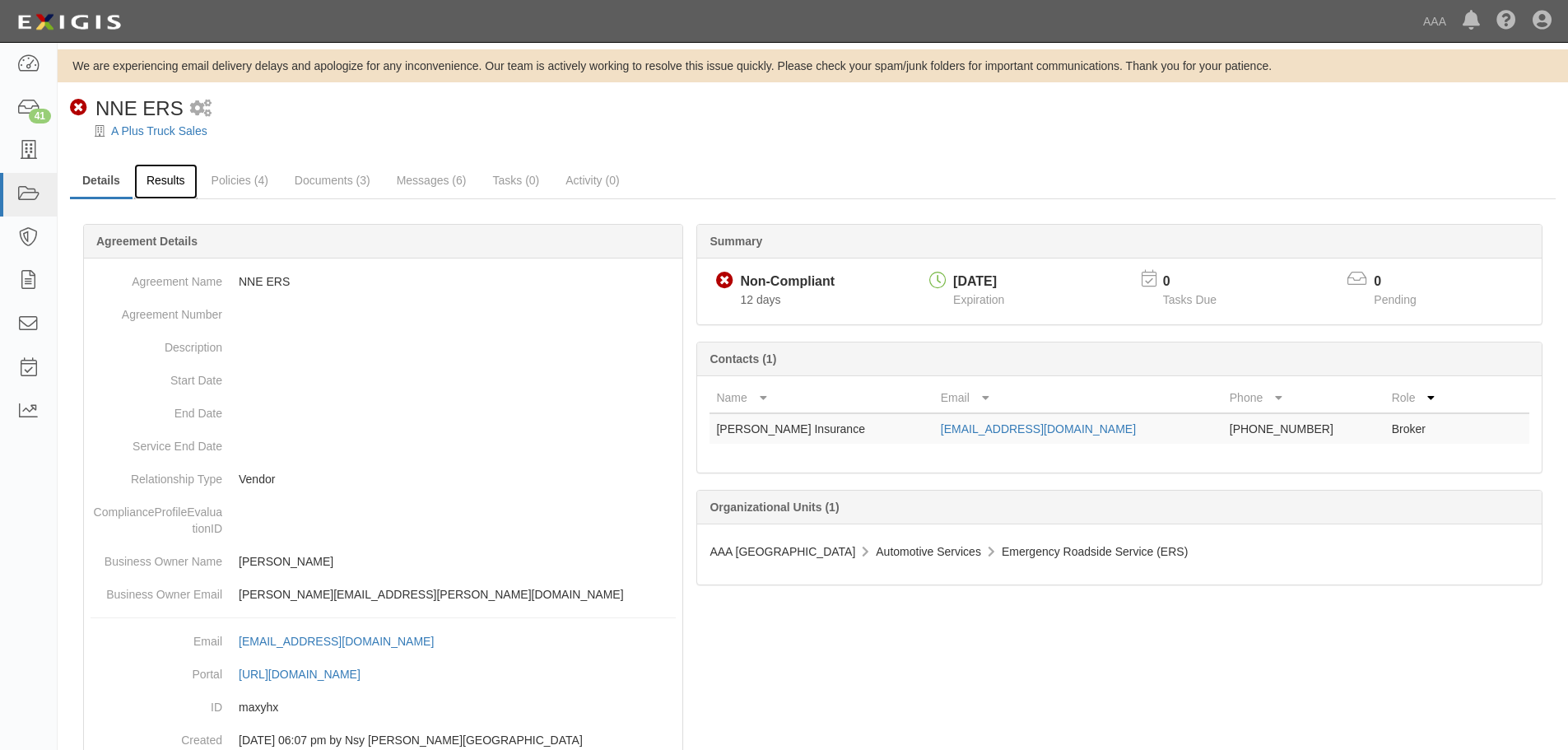
click at [150, 188] on link "Results" at bounding box center [166, 182] width 64 height 35
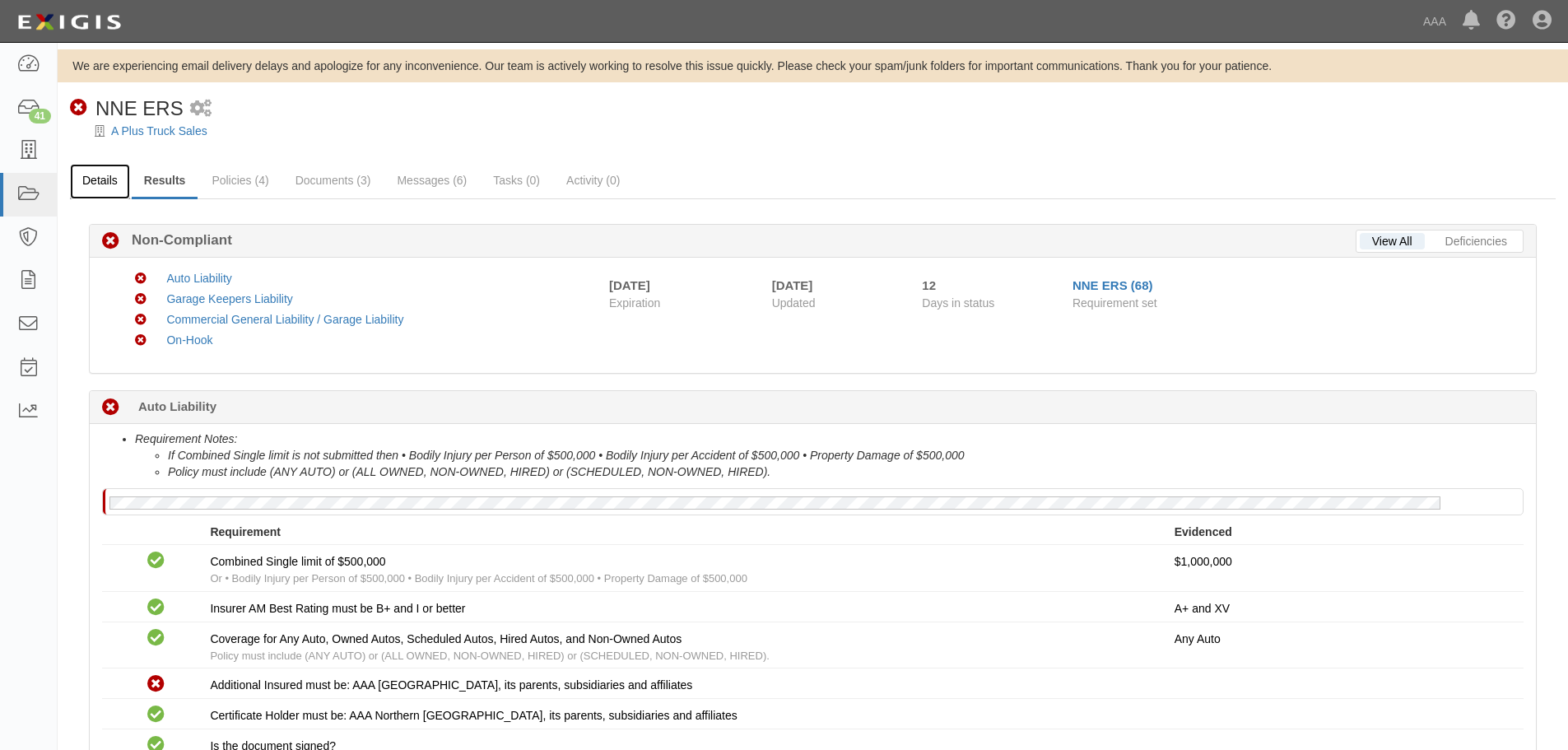
click at [107, 192] on link "Details" at bounding box center [99, 182] width 60 height 35
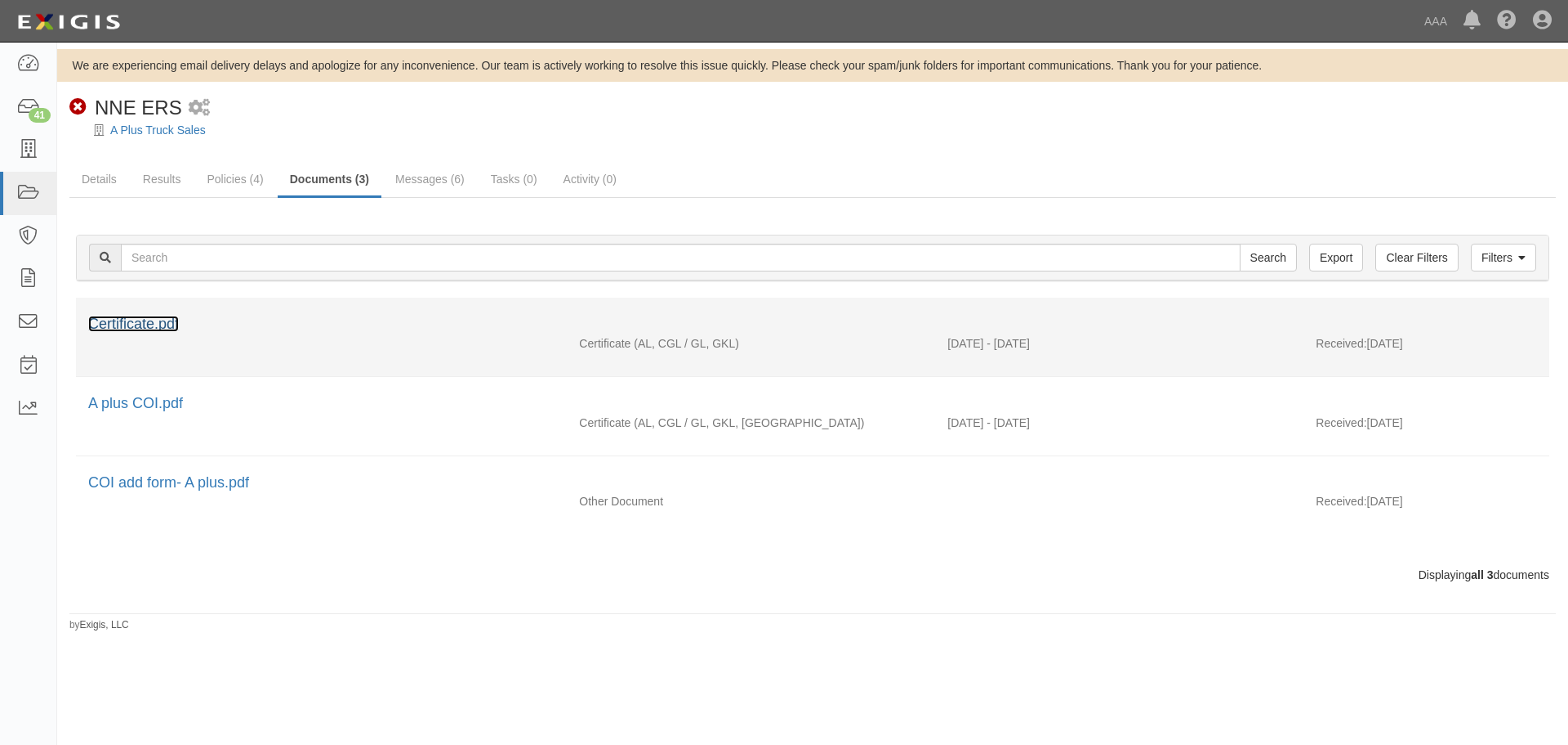
click at [144, 325] on link "Certificate.pdf" at bounding box center [134, 324] width 91 height 17
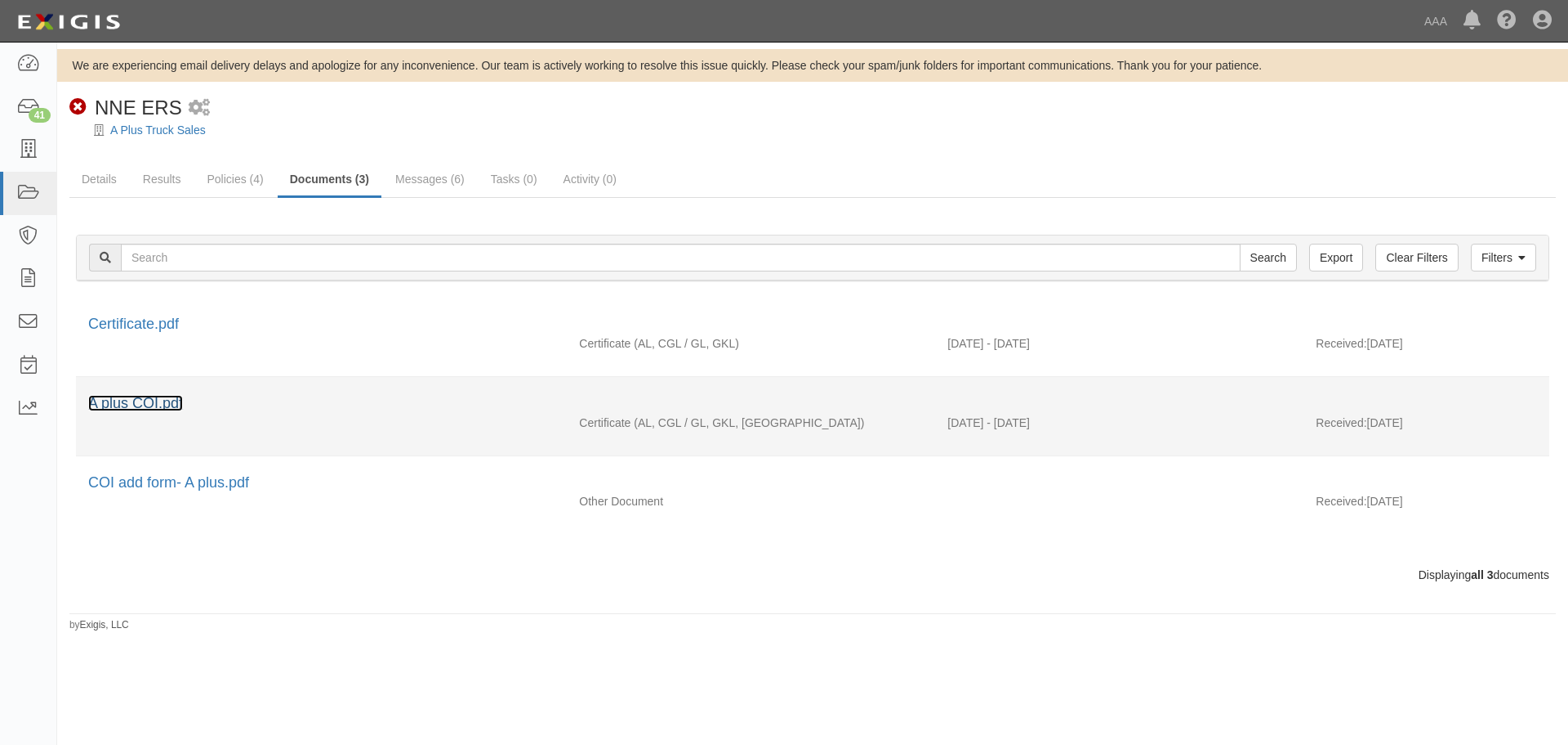
click at [158, 403] on link "A plus COI.pdf" at bounding box center [135, 403] width 95 height 17
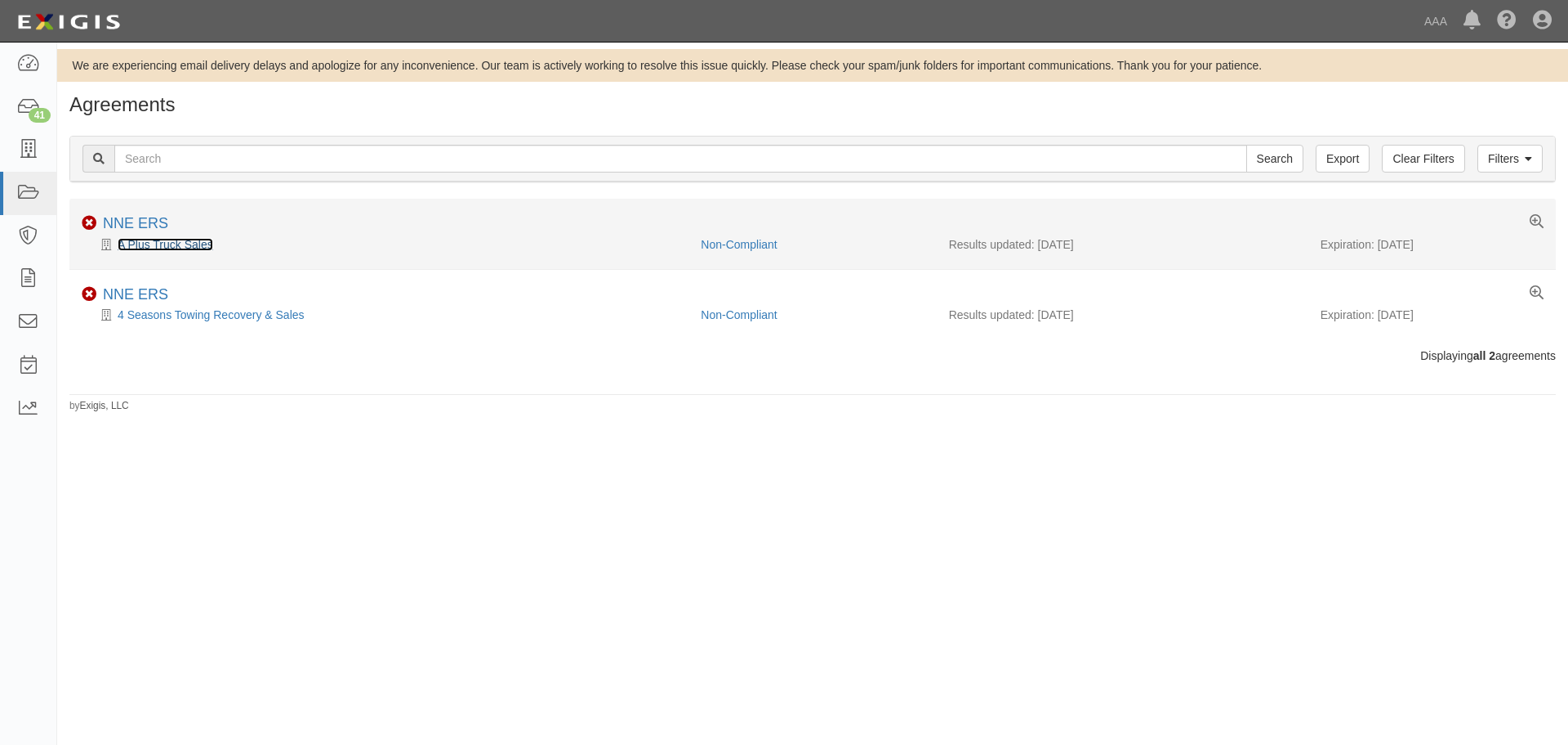
click at [154, 250] on link "A Plus Truck Sales" at bounding box center [166, 244] width 96 height 13
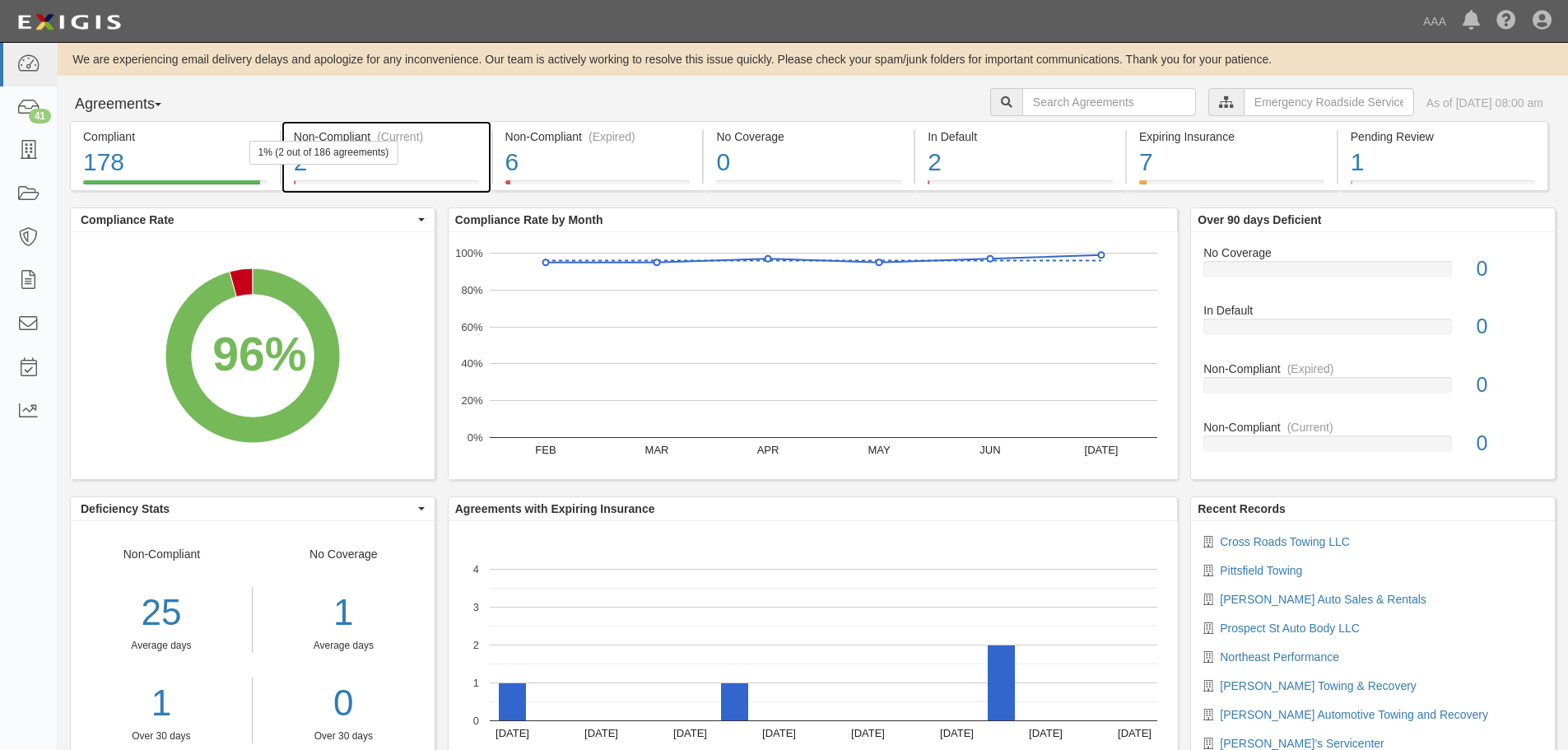
click at [406, 159] on div "2" at bounding box center [386, 163] width 186 height 35
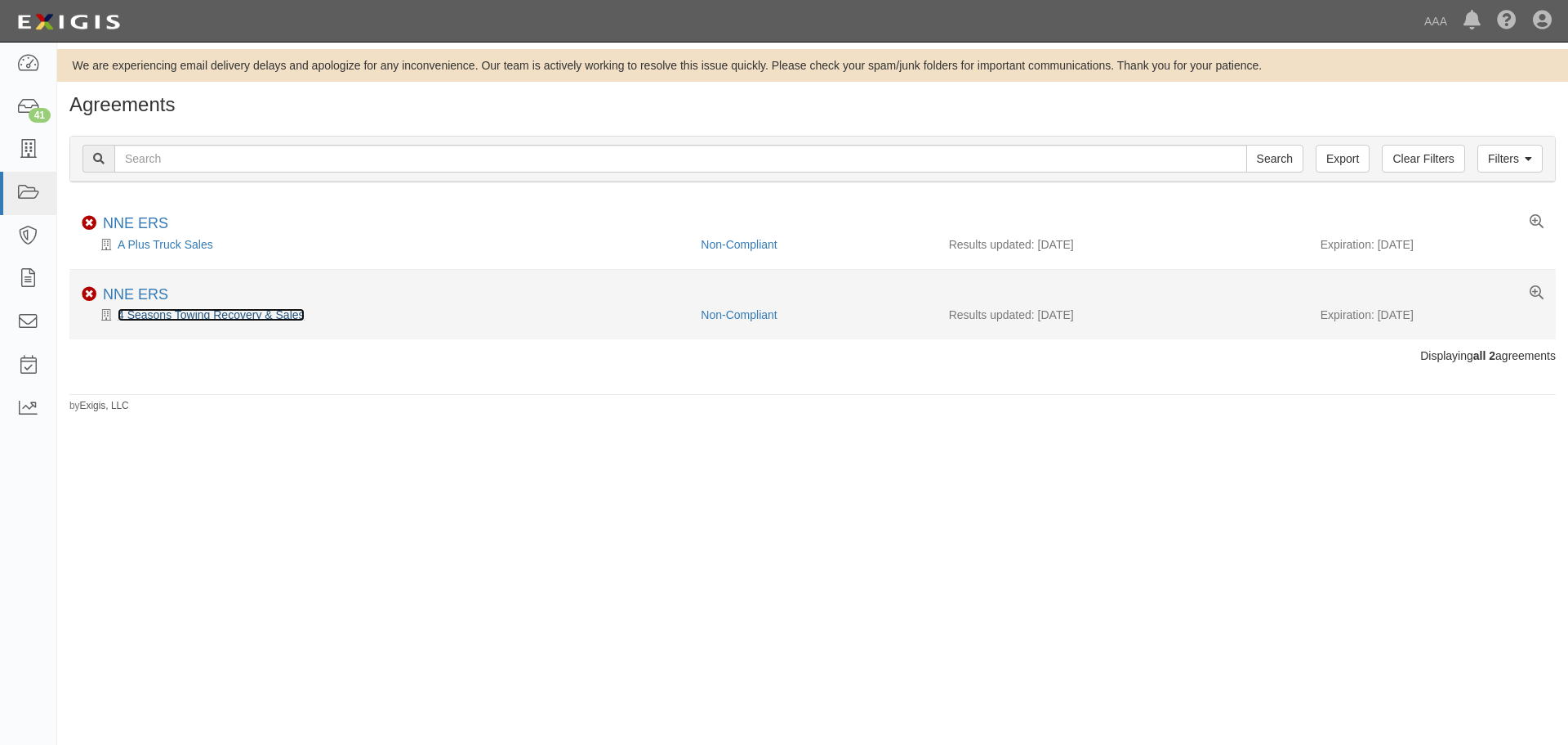
click at [246, 316] on link "4 Seasons Towing Recovery & Sales" at bounding box center [211, 314] width 187 height 13
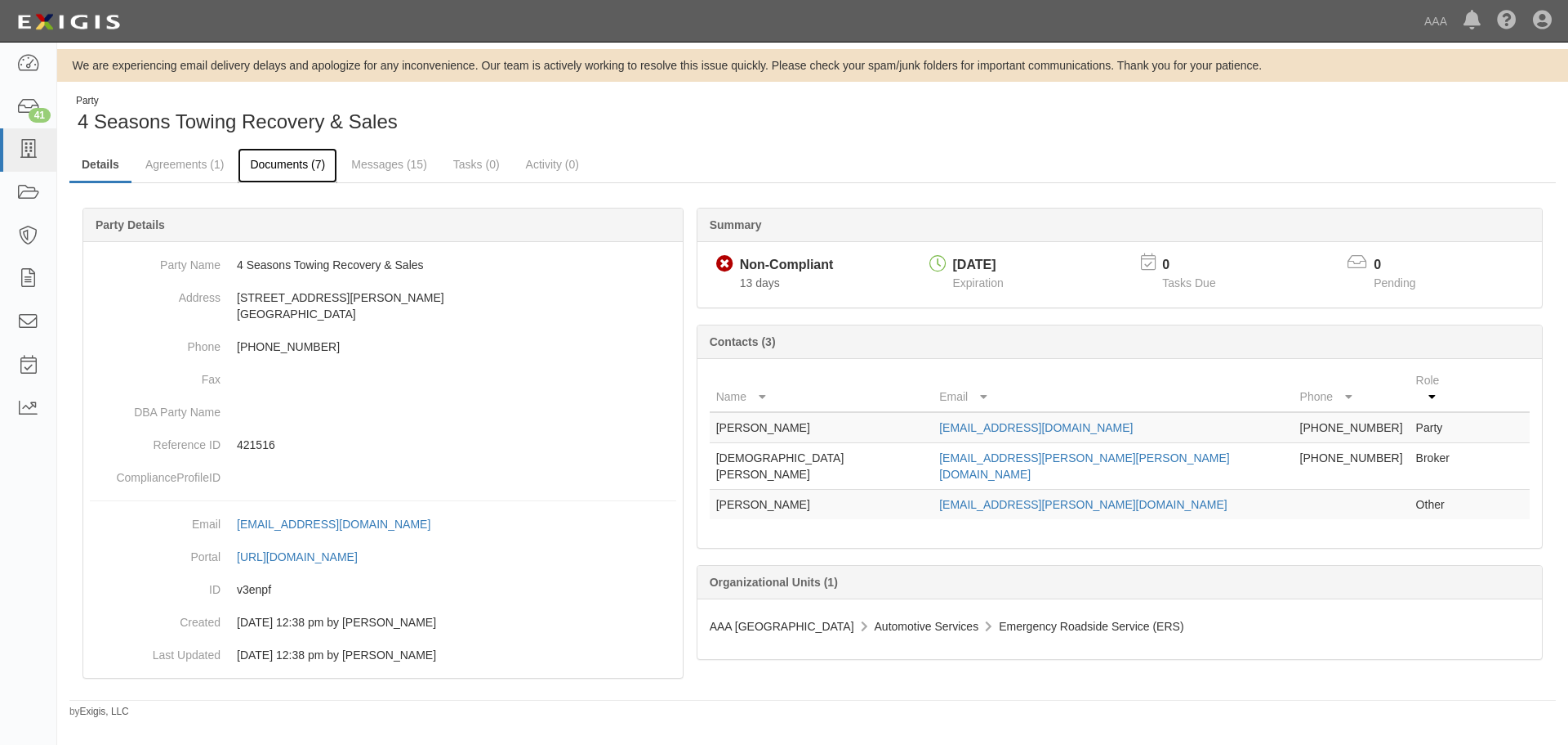
click at [300, 168] on link "Documents (7)" at bounding box center [287, 166] width 99 height 35
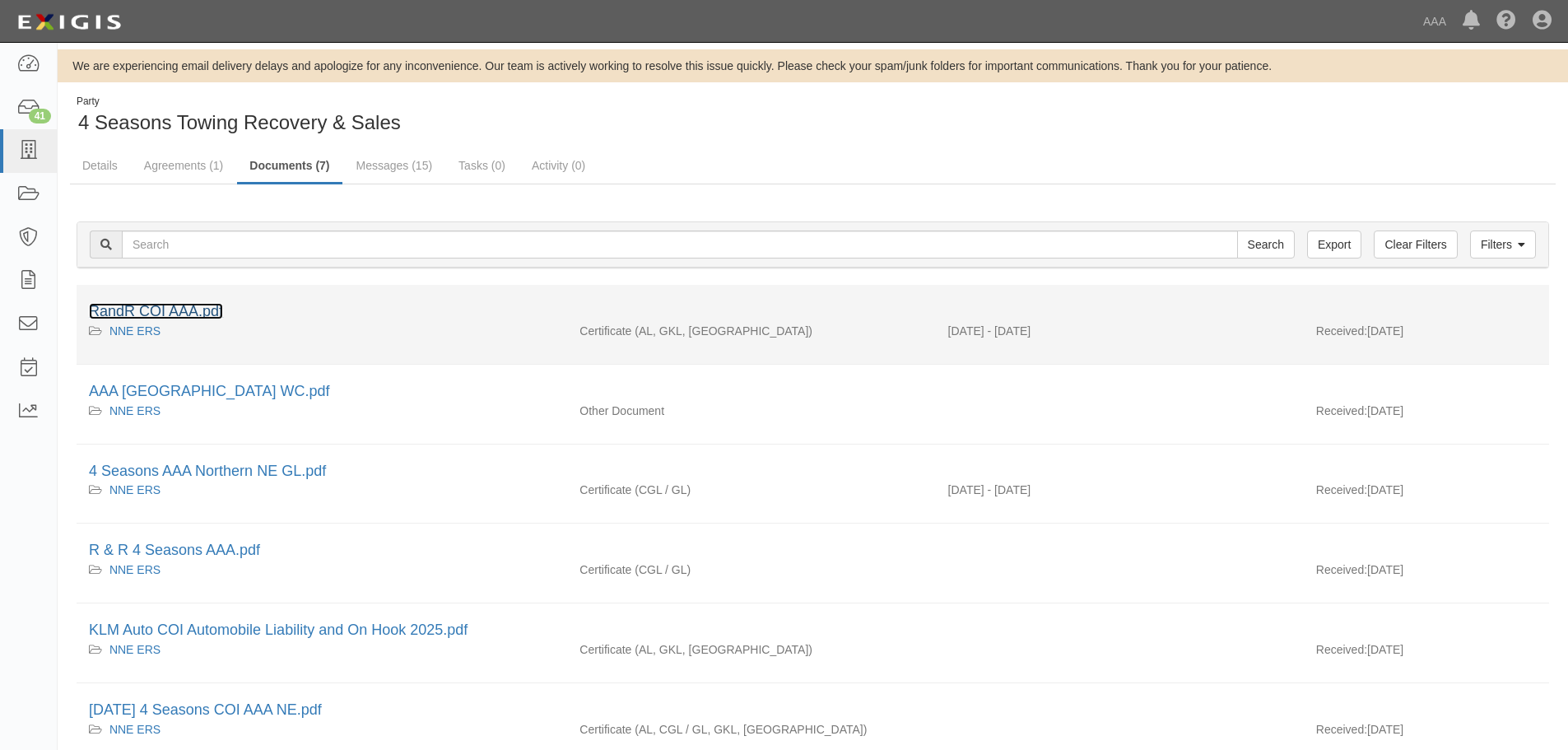
click at [191, 311] on link "RandR COI AAA.pdf" at bounding box center [156, 310] width 135 height 17
click at [199, 309] on link "RandR COI AAA.pdf" at bounding box center [156, 310] width 135 height 17
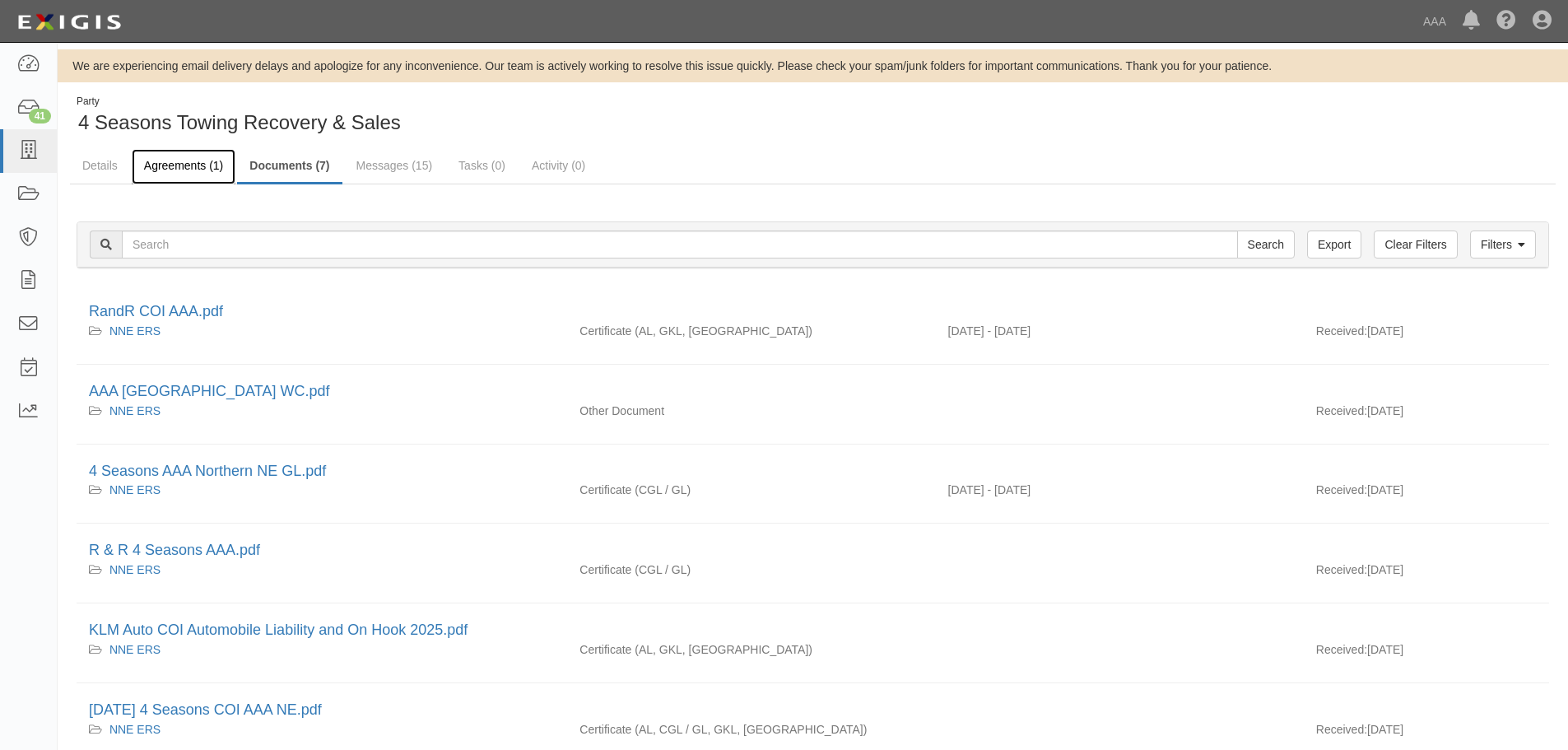
click at [189, 170] on link "Agreements (1)" at bounding box center [184, 167] width 104 height 35
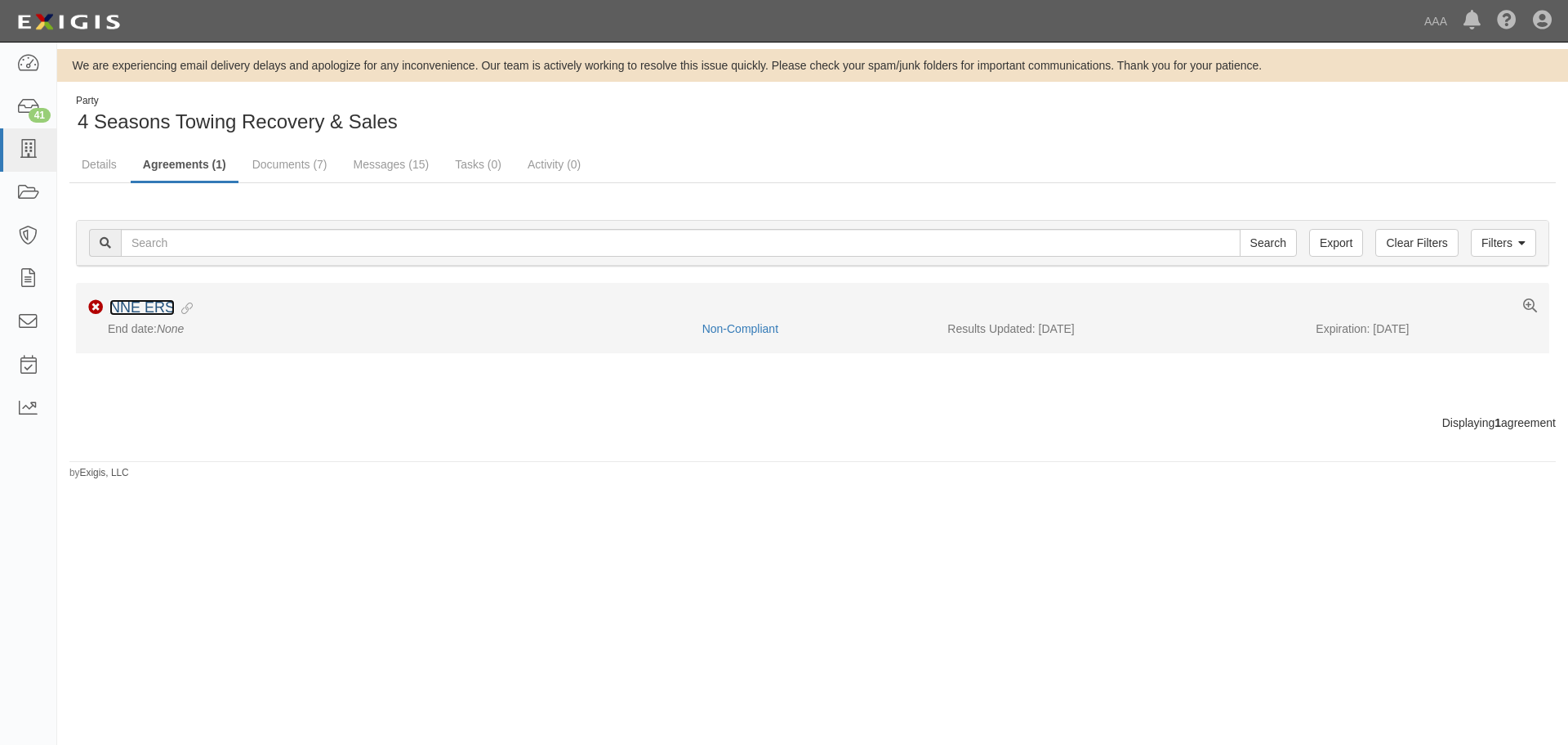
click at [137, 313] on link "NNE ERS" at bounding box center [141, 307] width 65 height 17
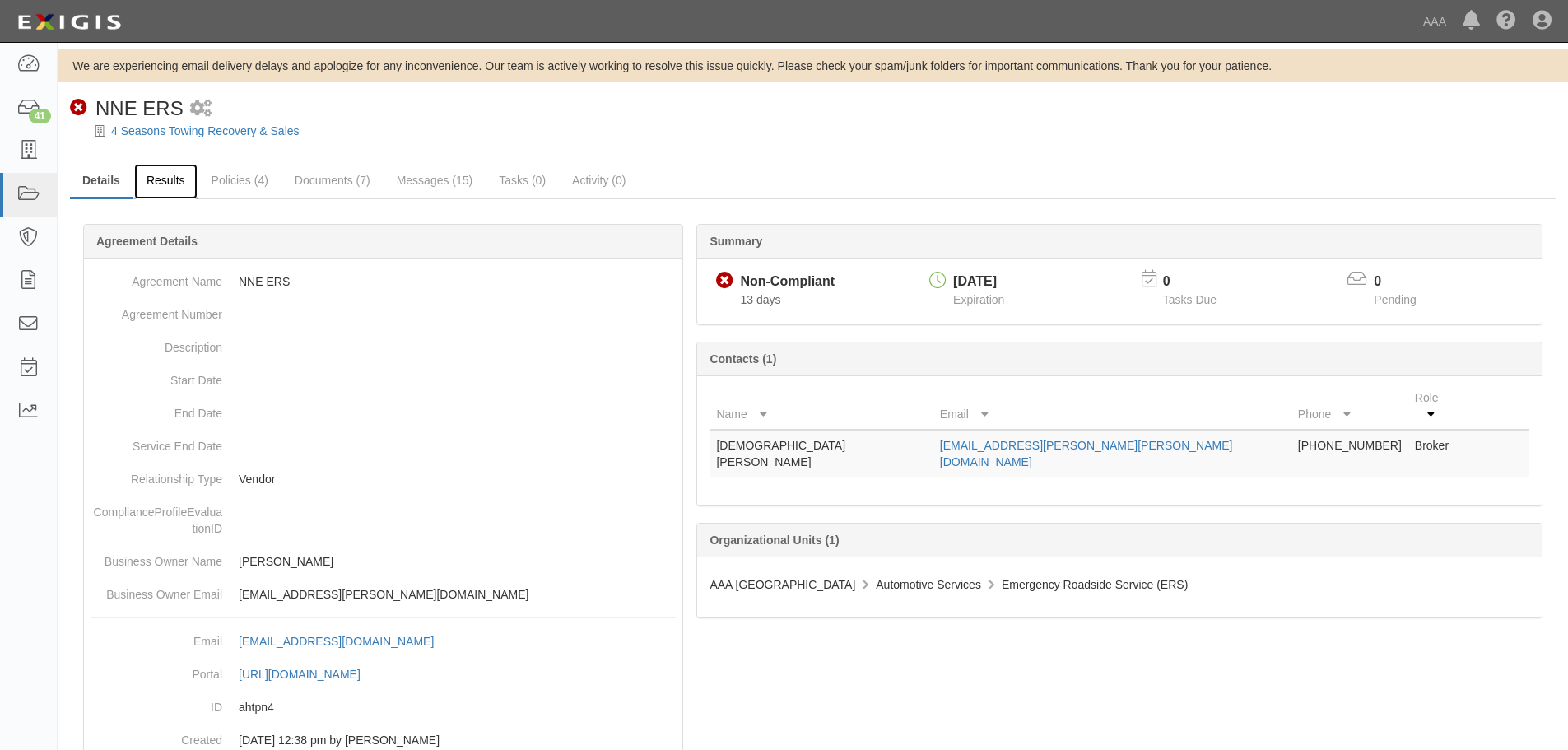
click at [162, 181] on link "Results" at bounding box center [166, 182] width 64 height 35
click at [346, 186] on link "Documents (7)" at bounding box center [332, 182] width 100 height 35
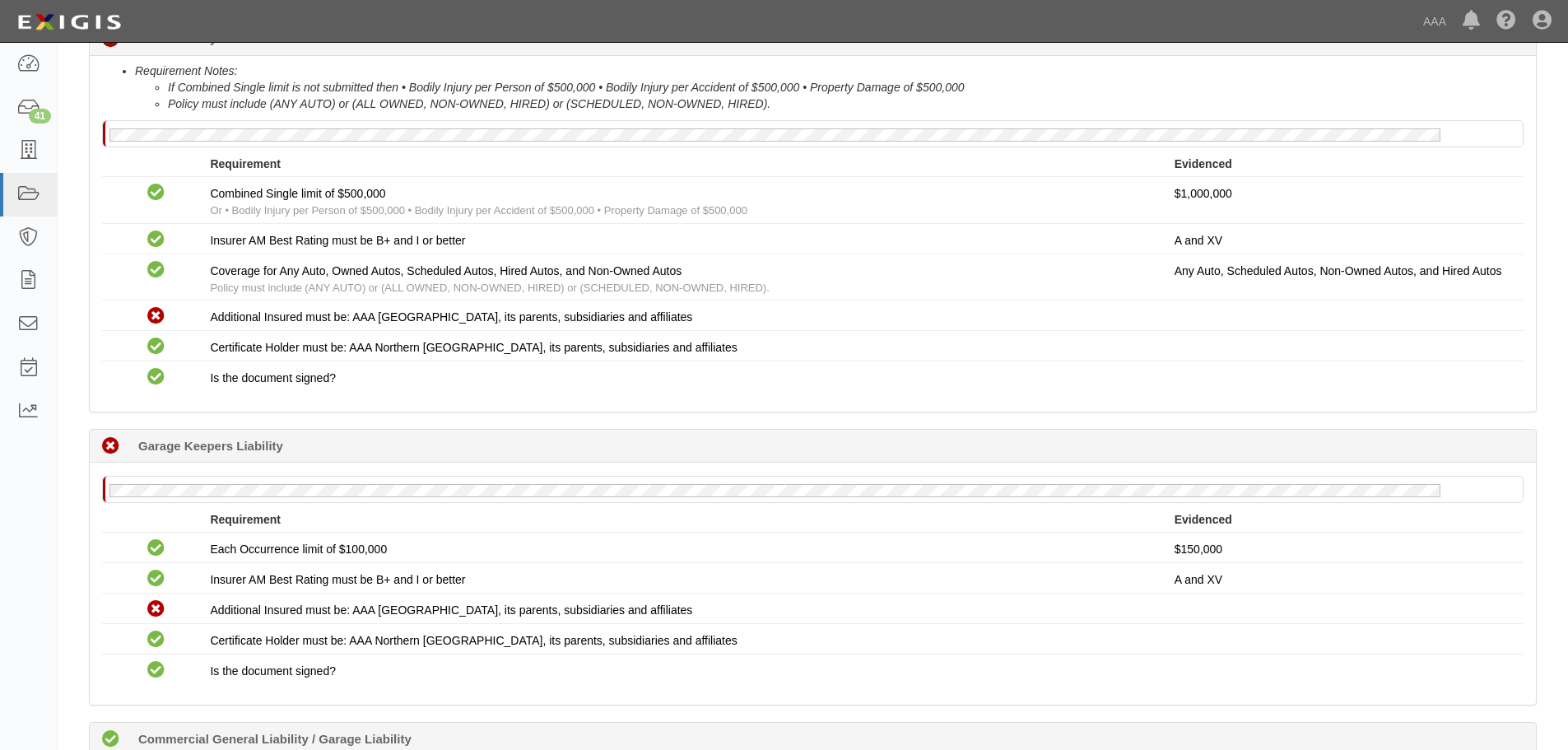
scroll to position [38, 0]
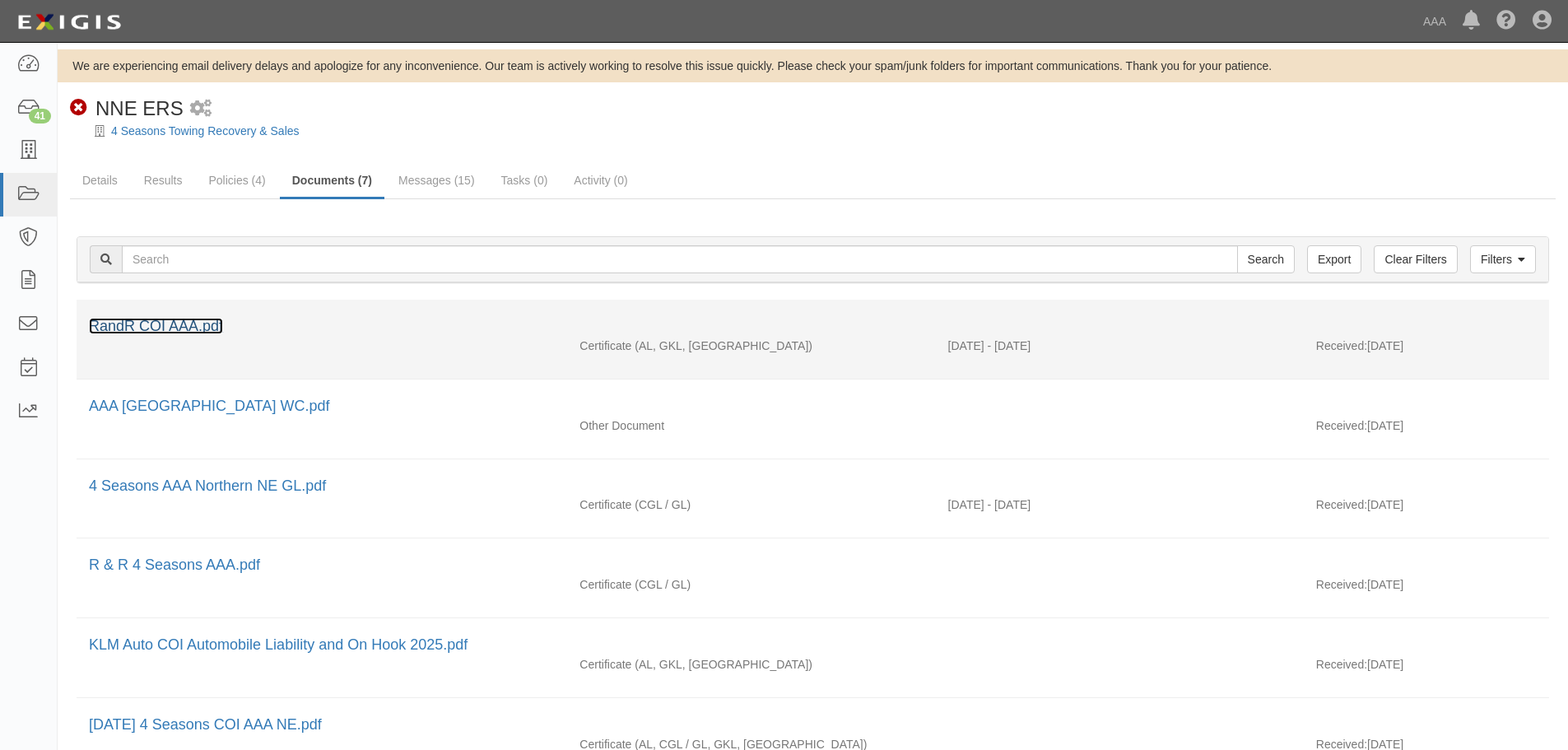
click at [185, 331] on link "RandR COI AAA.pdf" at bounding box center [156, 326] width 135 height 17
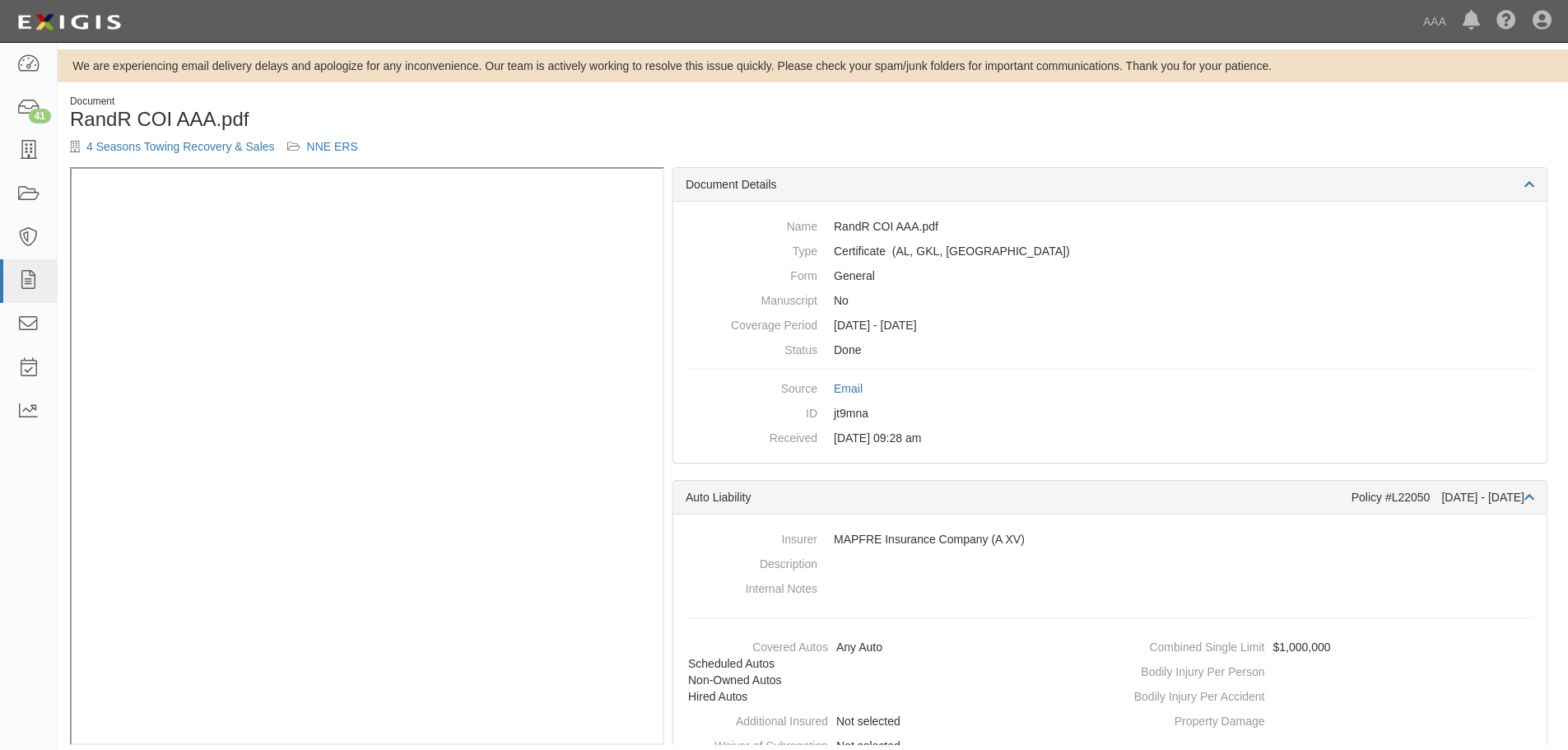
click at [509, 134] on div "Document RandR COI AAA.pdf 4 Seasons Towing Recovery & Sales NNE ERS" at bounding box center [435, 131] width 755 height 73
